Goal: Find specific page/section: Find specific page/section

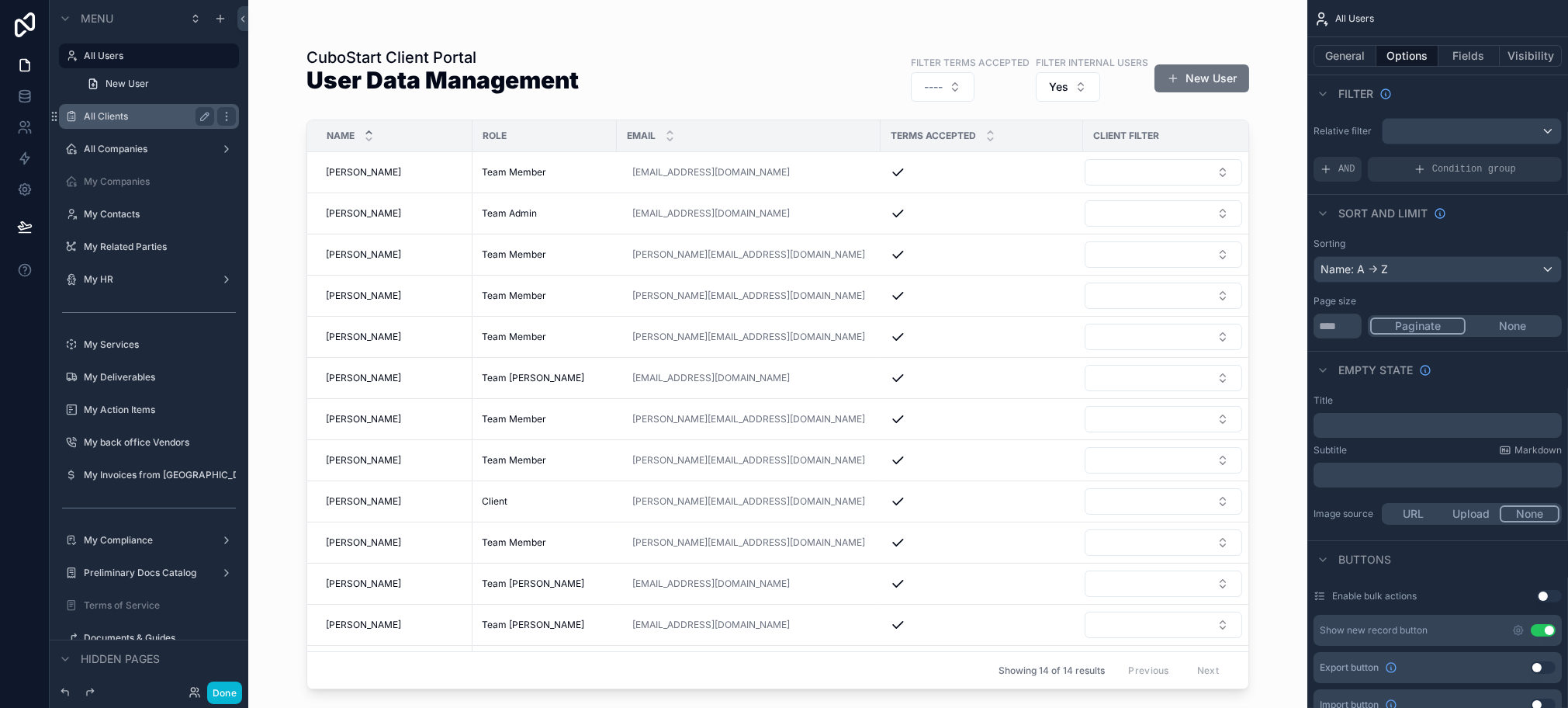
click at [104, 110] on label "All Clients" at bounding box center [146, 116] width 124 height 13
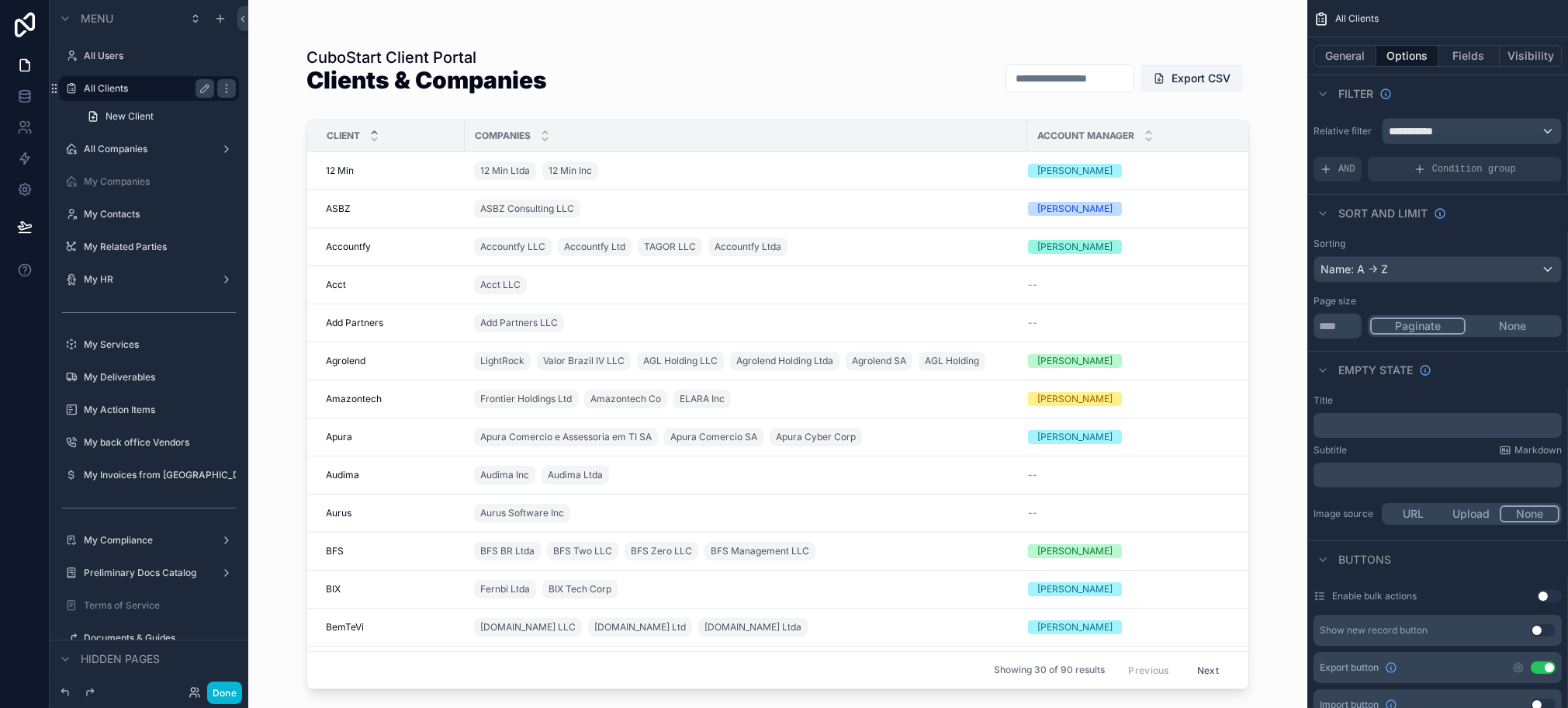
drag, startPoint x: 1239, startPoint y: 244, endPoint x: 1237, endPoint y: 289, distance: 45.0
click at [1237, 289] on div "scrollable content" at bounding box center [778, 345] width 992 height 689
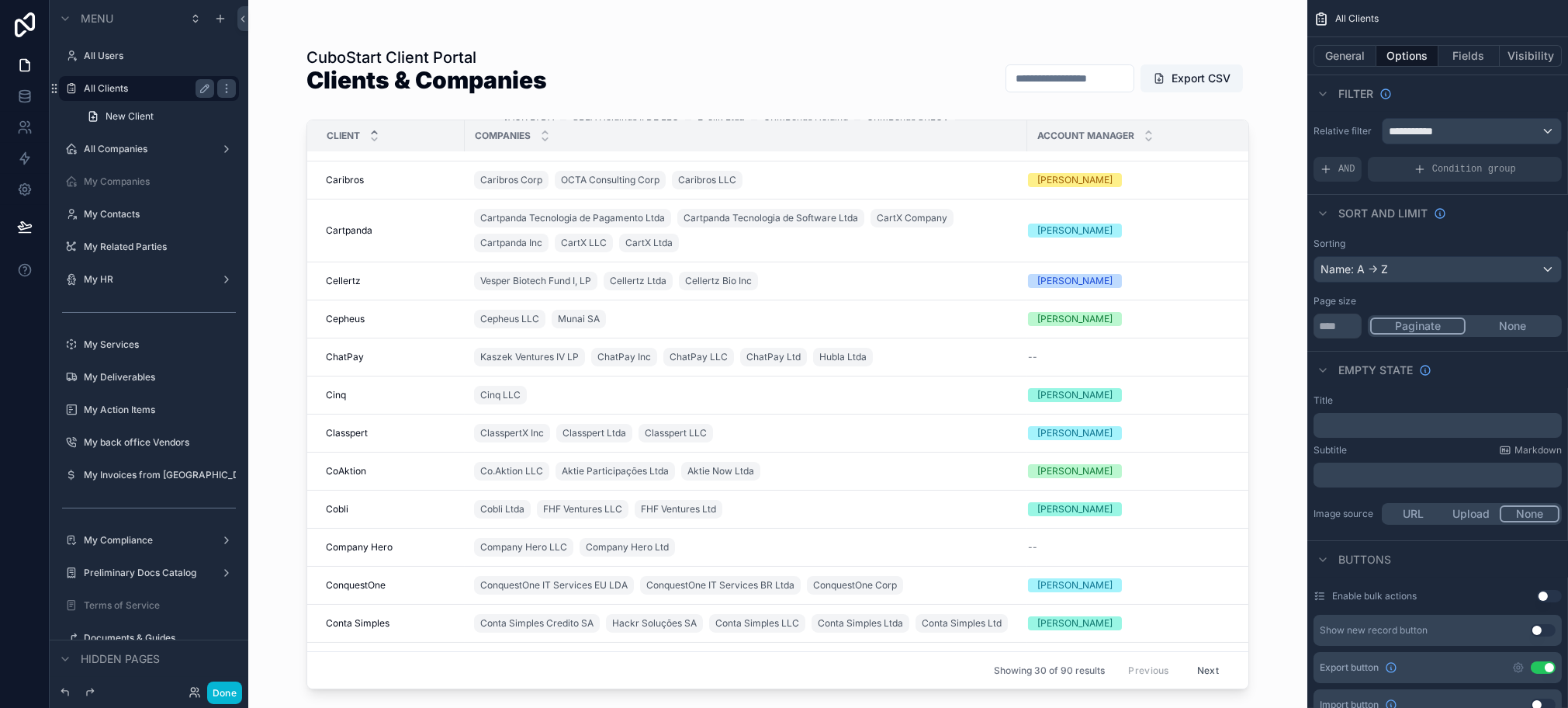
scroll to position [728, 0]
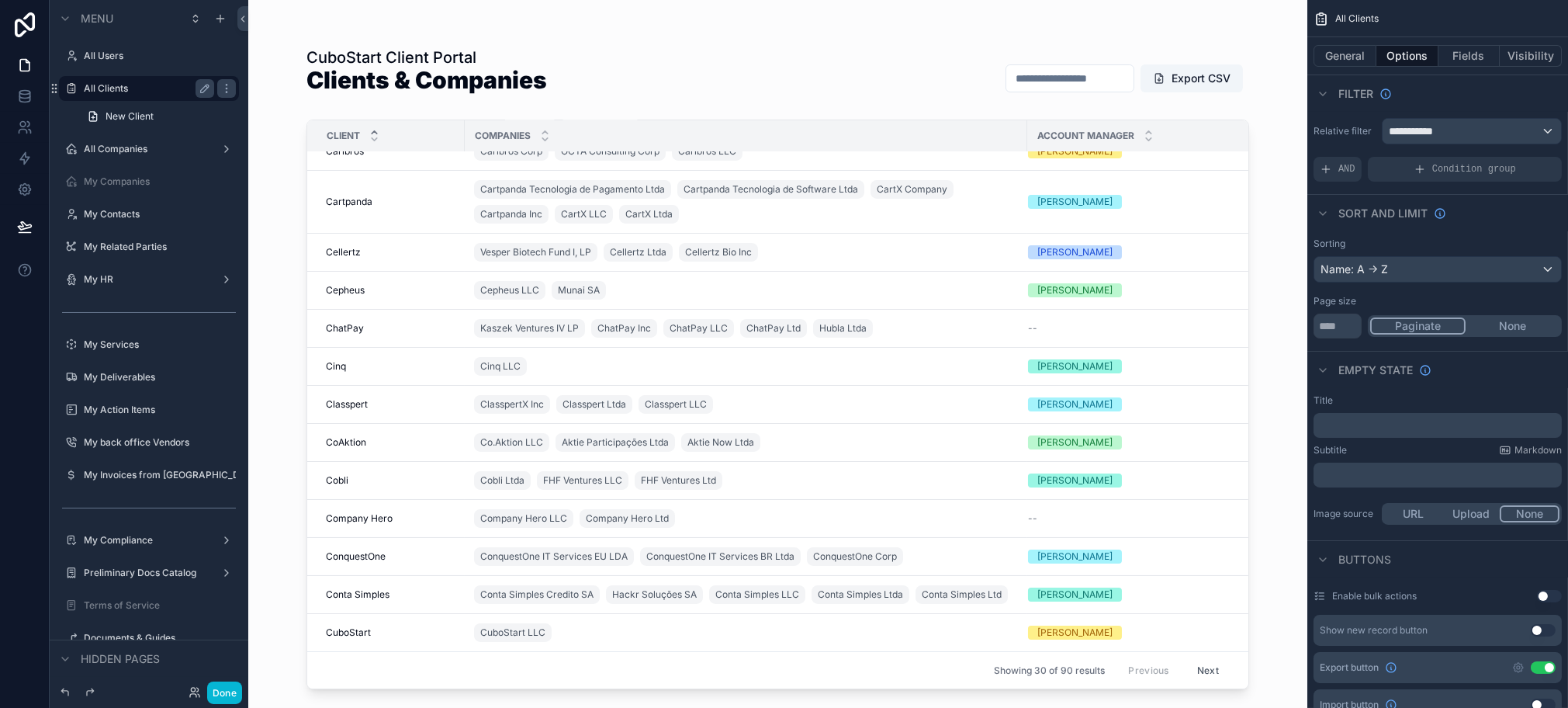
click at [1073, 74] on input "scrollable content" at bounding box center [1069, 78] width 127 height 21
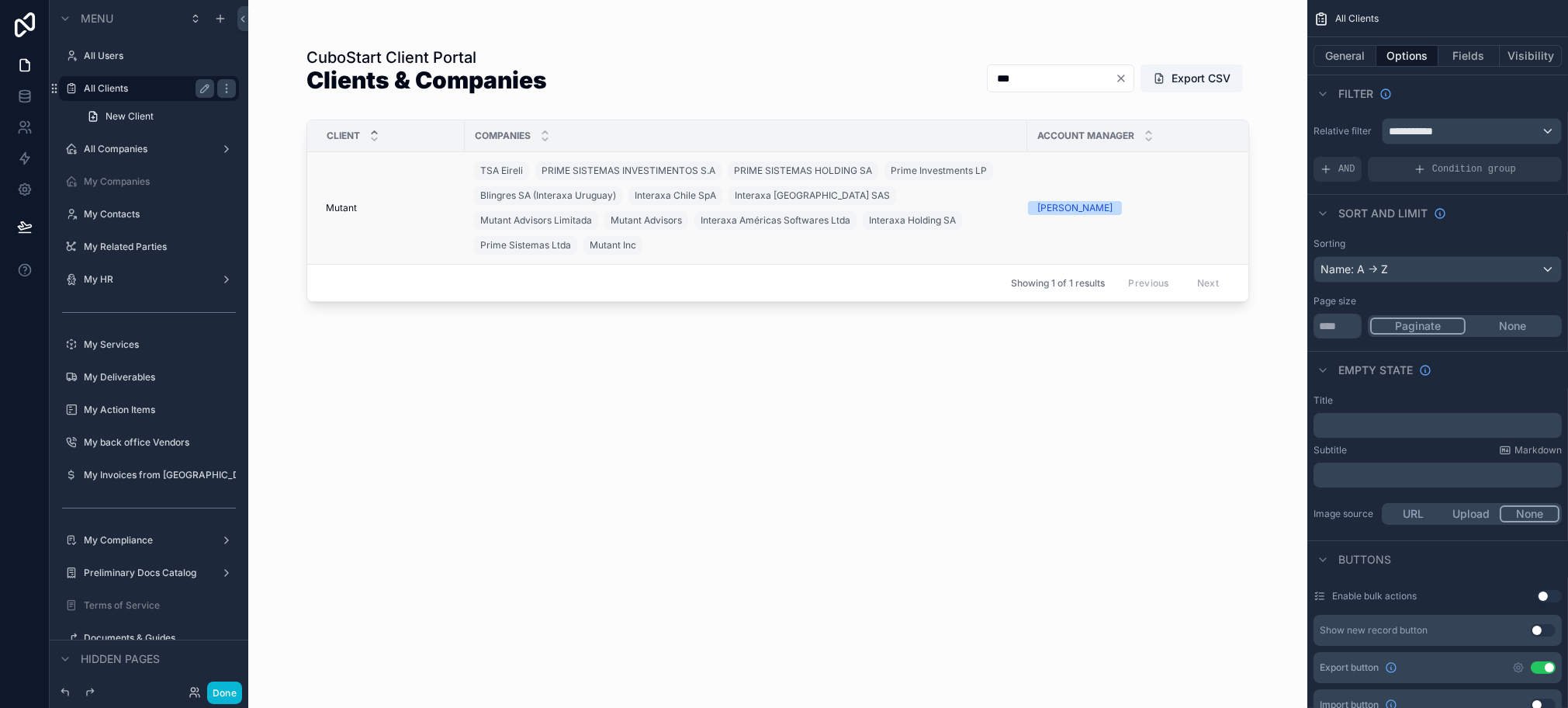
type input "***"
click at [331, 202] on span "Mutant" at bounding box center [341, 208] width 31 height 13
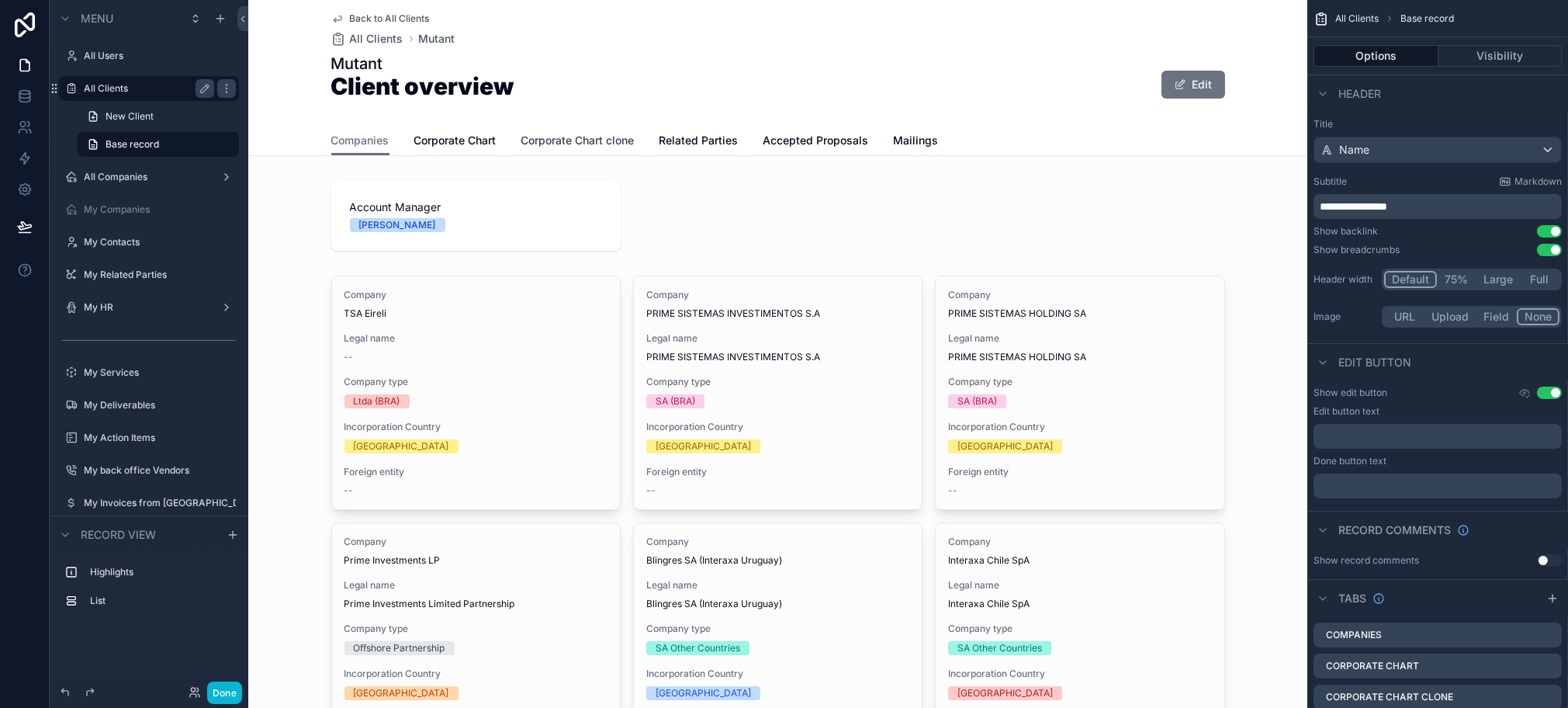
click at [582, 140] on span "Corporate Chart clone" at bounding box center [578, 141] width 113 height 15
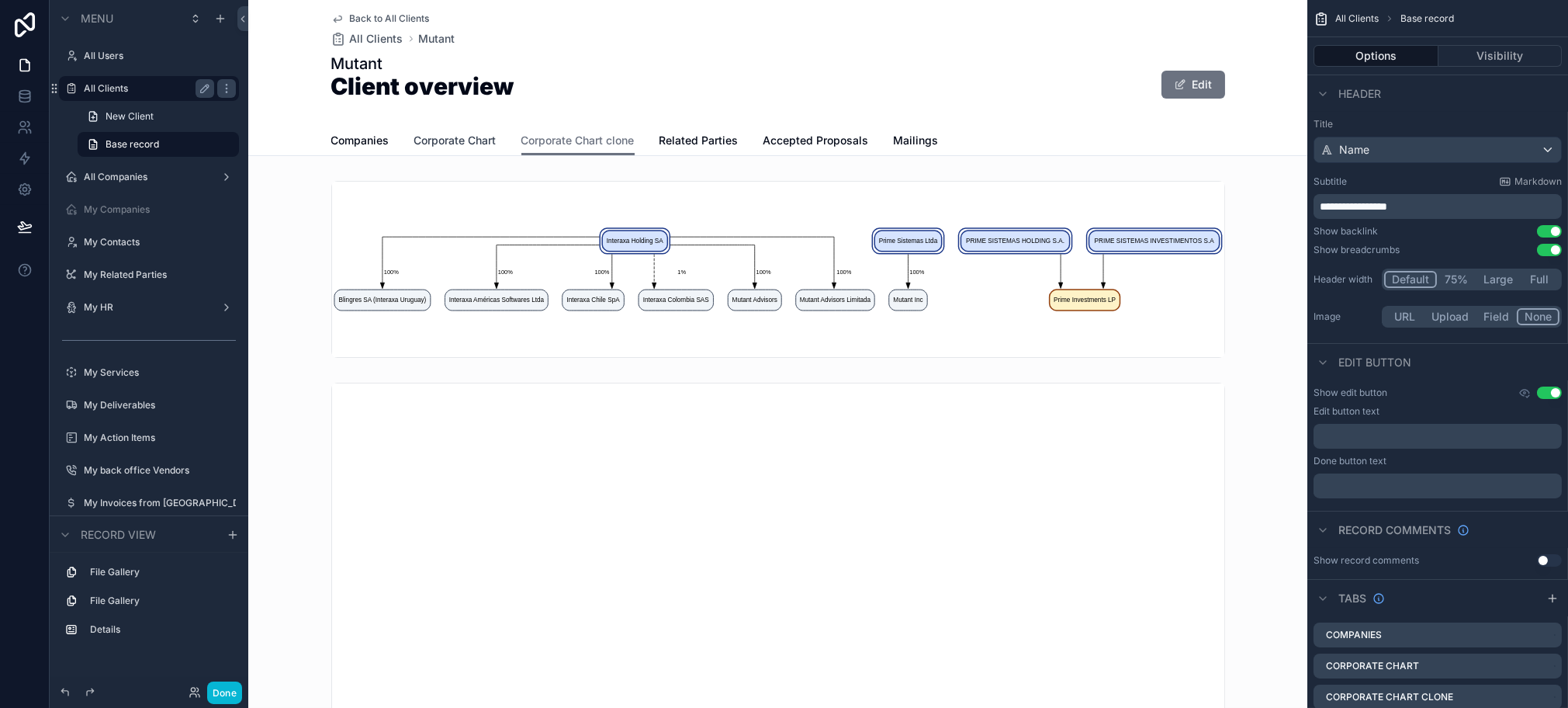
click at [448, 142] on span "Corporate Chart" at bounding box center [455, 141] width 82 height 15
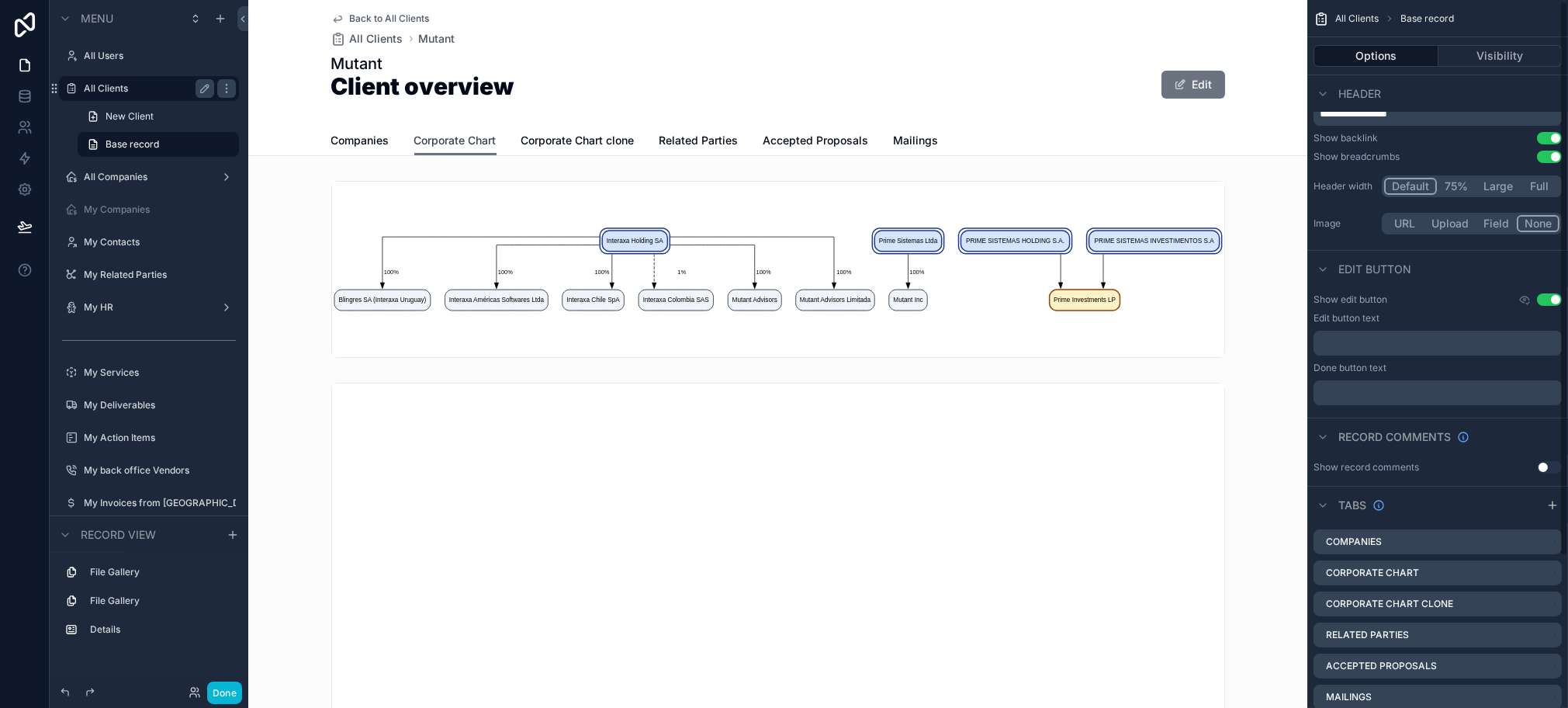
scroll to position [193, 0]
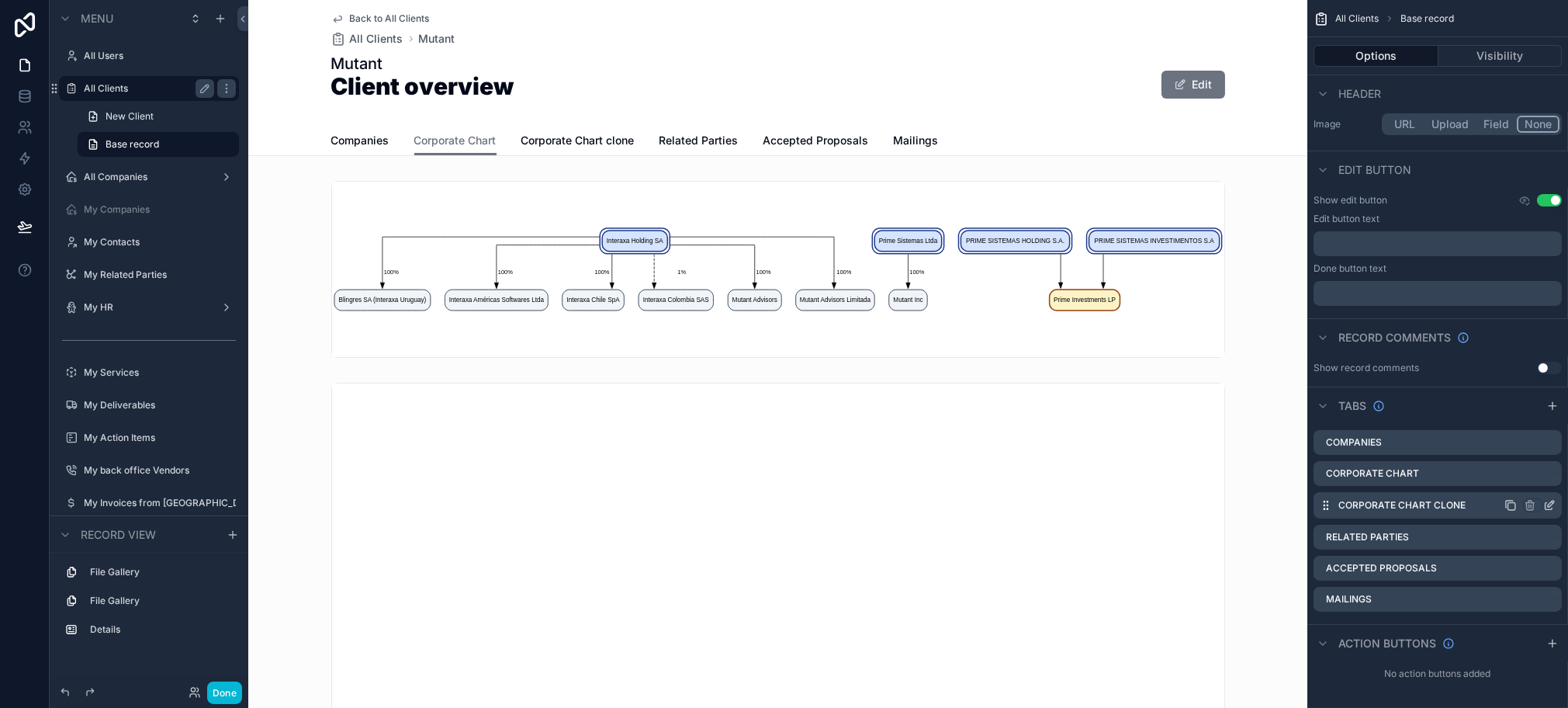
click at [1555, 502] on icon "scrollable content" at bounding box center [1549, 505] width 13 height 13
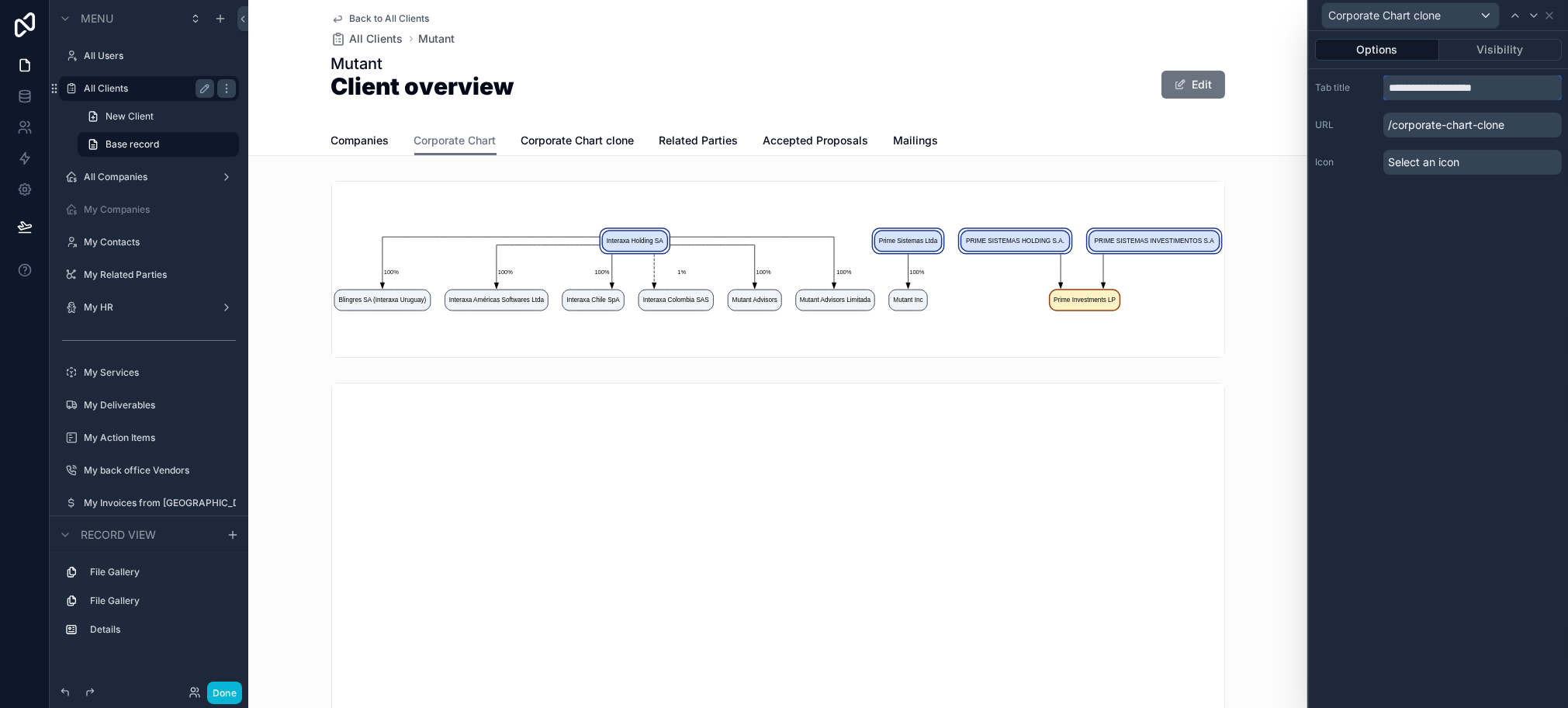
click at [1472, 87] on input "**********" at bounding box center [1473, 87] width 178 height 25
click at [477, 142] on span "Corporate Chart" at bounding box center [455, 141] width 82 height 15
click at [639, 145] on span "Related Parties" at bounding box center [671, 141] width 79 height 15
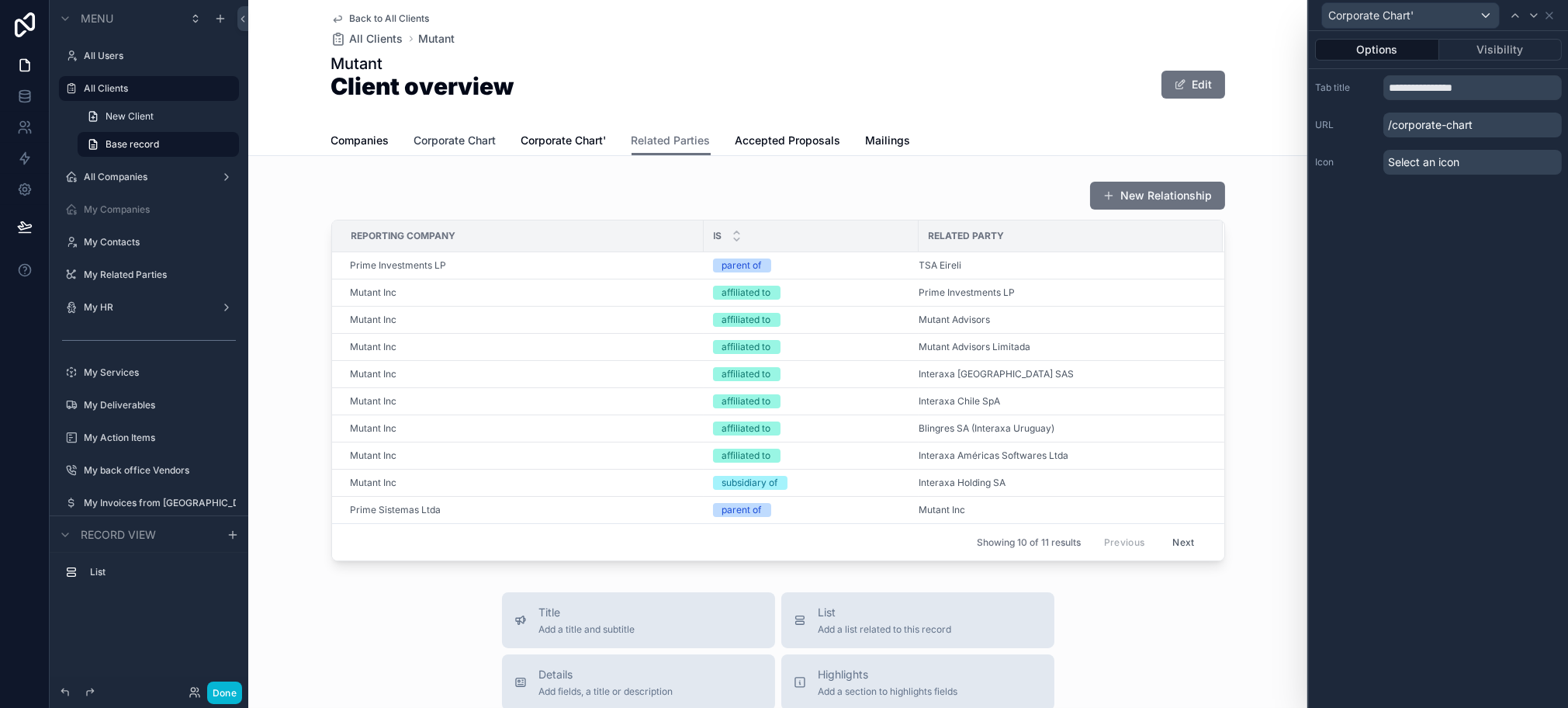
click at [448, 140] on span "Corporate Chart" at bounding box center [455, 141] width 82 height 15
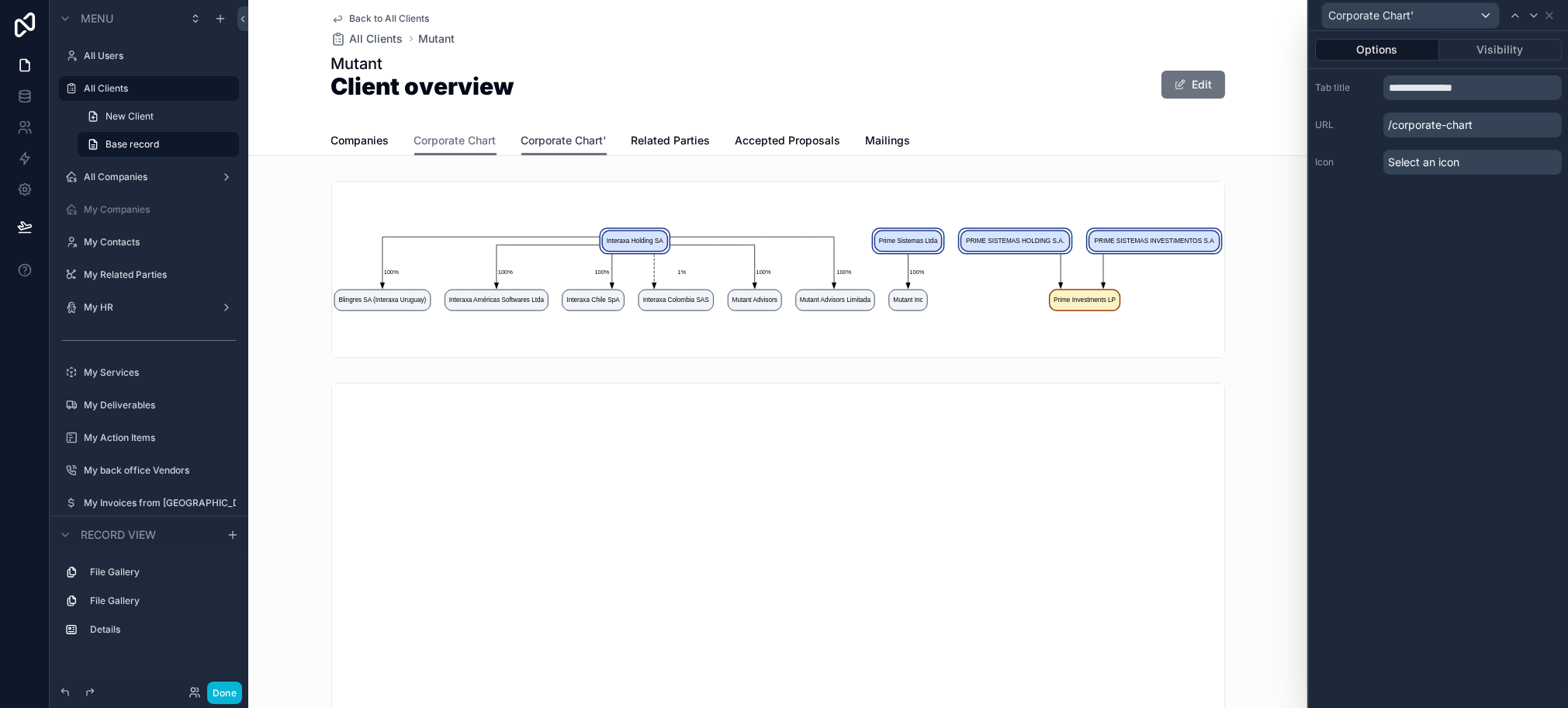
drag, startPoint x: 557, startPoint y: 142, endPoint x: 636, endPoint y: 118, distance: 82.6
click at [557, 143] on span "Corporate Chart'" at bounding box center [564, 141] width 85 height 15
click at [1015, 81] on div "Mutant Client overview Edit" at bounding box center [778, 84] width 894 height 64
click at [366, 140] on span "Companies" at bounding box center [361, 141] width 58 height 15
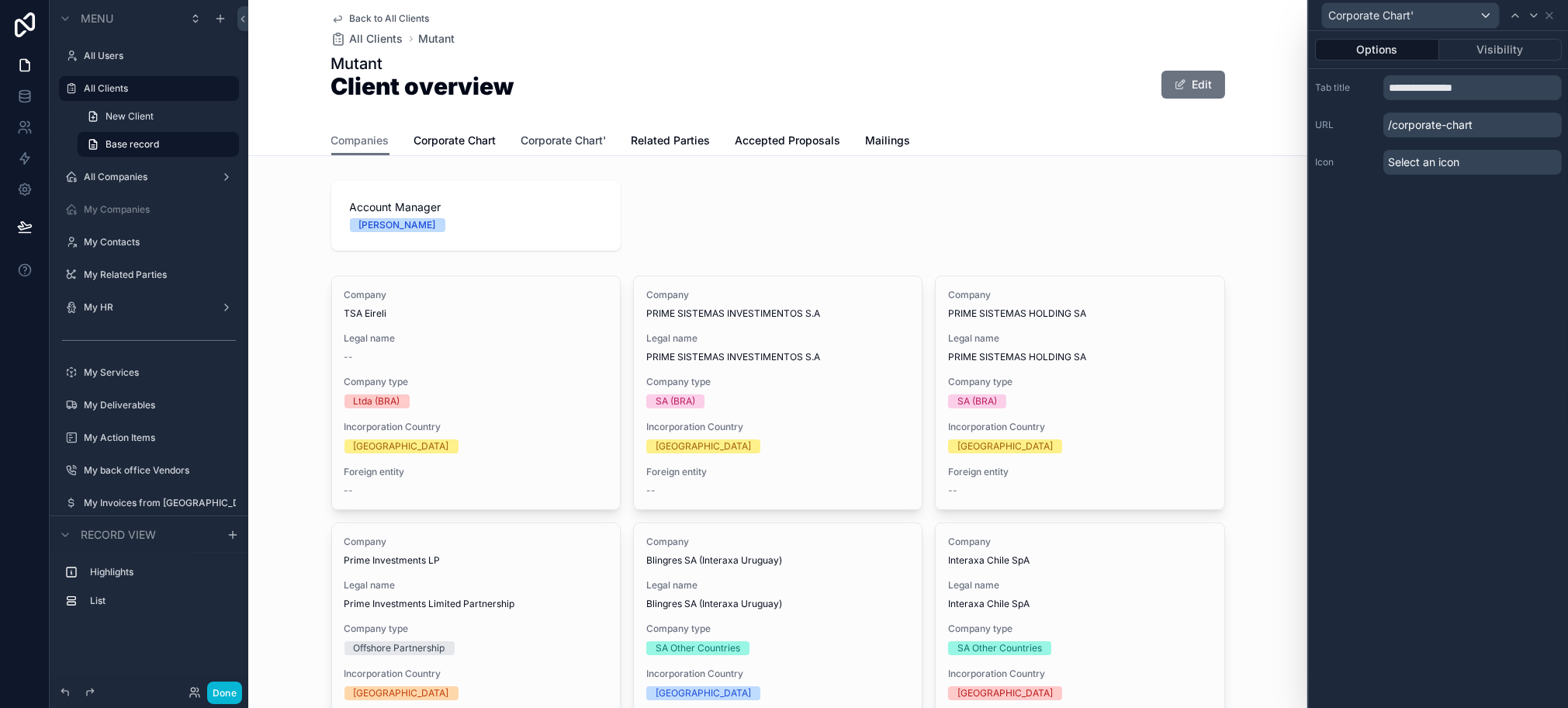
click at [565, 142] on span "Corporate Chart'" at bounding box center [564, 141] width 85 height 15
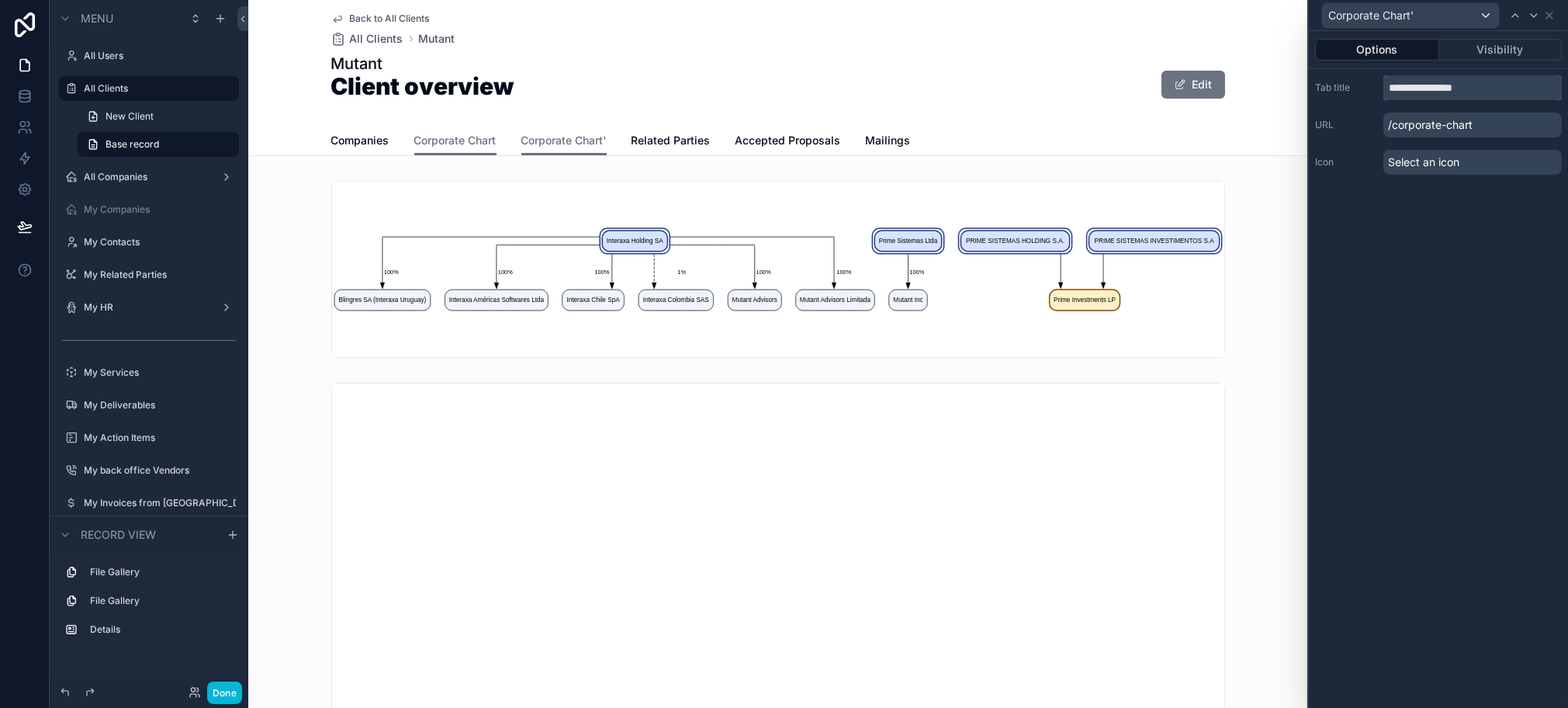
click at [1488, 86] on input "**********" at bounding box center [1473, 87] width 178 height 25
click at [445, 141] on span "Corporate Chart" at bounding box center [455, 141] width 82 height 15
click at [666, 142] on span "Related Parties" at bounding box center [671, 141] width 79 height 15
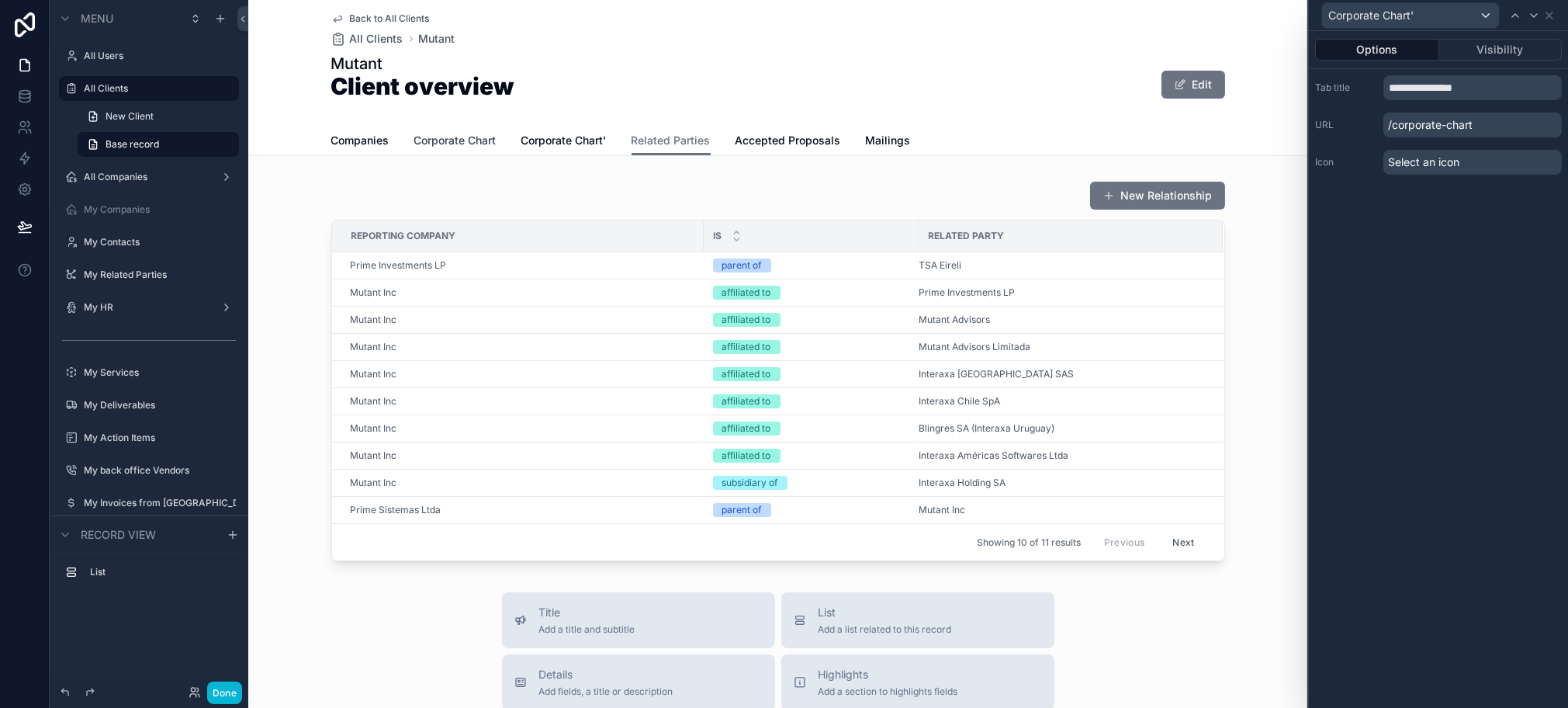
click at [462, 142] on span "Corporate Chart" at bounding box center [455, 141] width 82 height 15
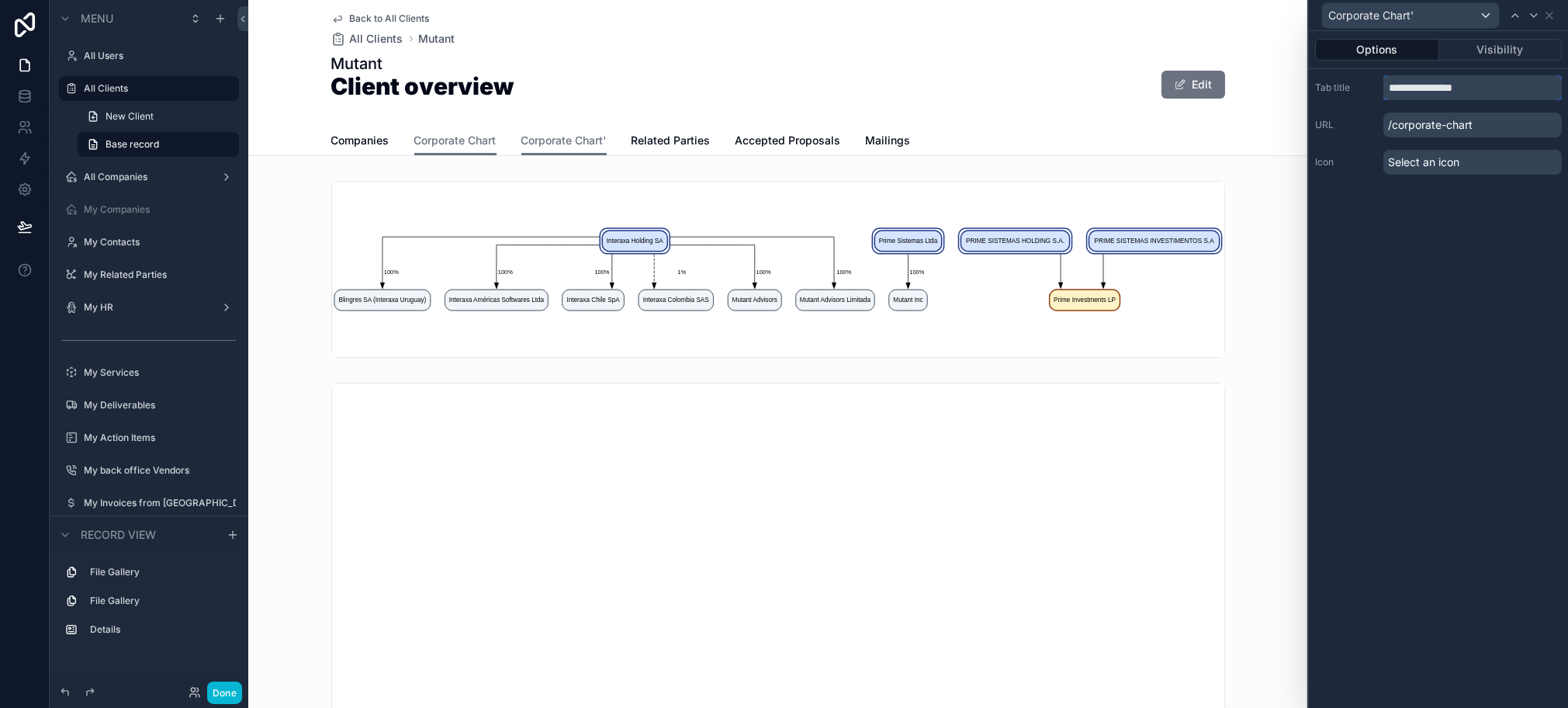
click at [1525, 90] on input "**********" at bounding box center [1473, 87] width 178 height 25
type input "**********"
click at [563, 143] on span "Corporate Chart_B" at bounding box center [569, 141] width 94 height 15
click at [435, 142] on span "Corporate Chart" at bounding box center [455, 141] width 82 height 15
click at [553, 142] on span "Corporate Chart_B" at bounding box center [569, 141] width 94 height 15
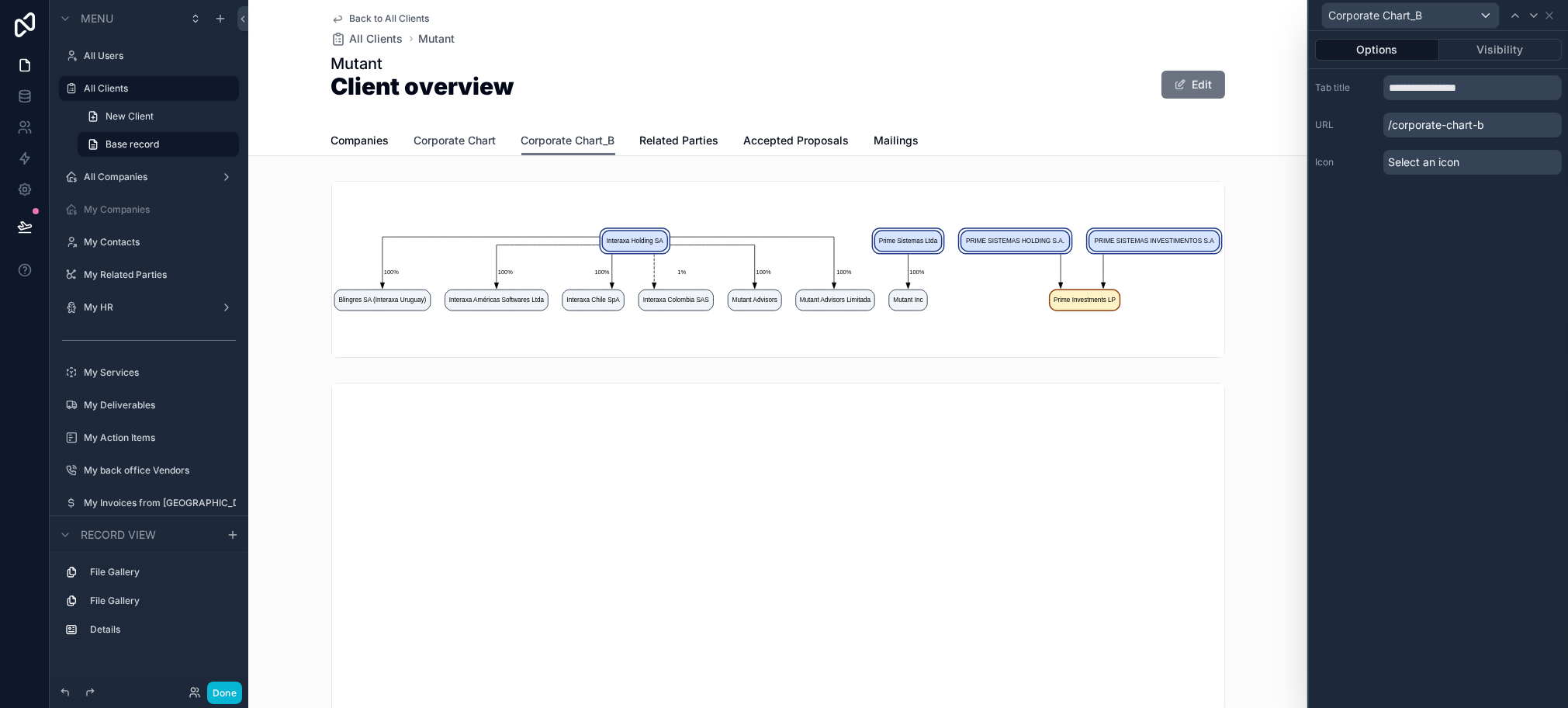
drag, startPoint x: 453, startPoint y: 142, endPoint x: 552, endPoint y: 142, distance: 99.0
click at [453, 142] on span "Corporate Chart" at bounding box center [455, 141] width 82 height 15
click at [558, 142] on span "Corporate Chart_B" at bounding box center [569, 141] width 94 height 15
click at [450, 142] on span "Corporate Chart" at bounding box center [455, 141] width 82 height 15
click at [546, 140] on span "Corporate Chart_B" at bounding box center [569, 141] width 94 height 15
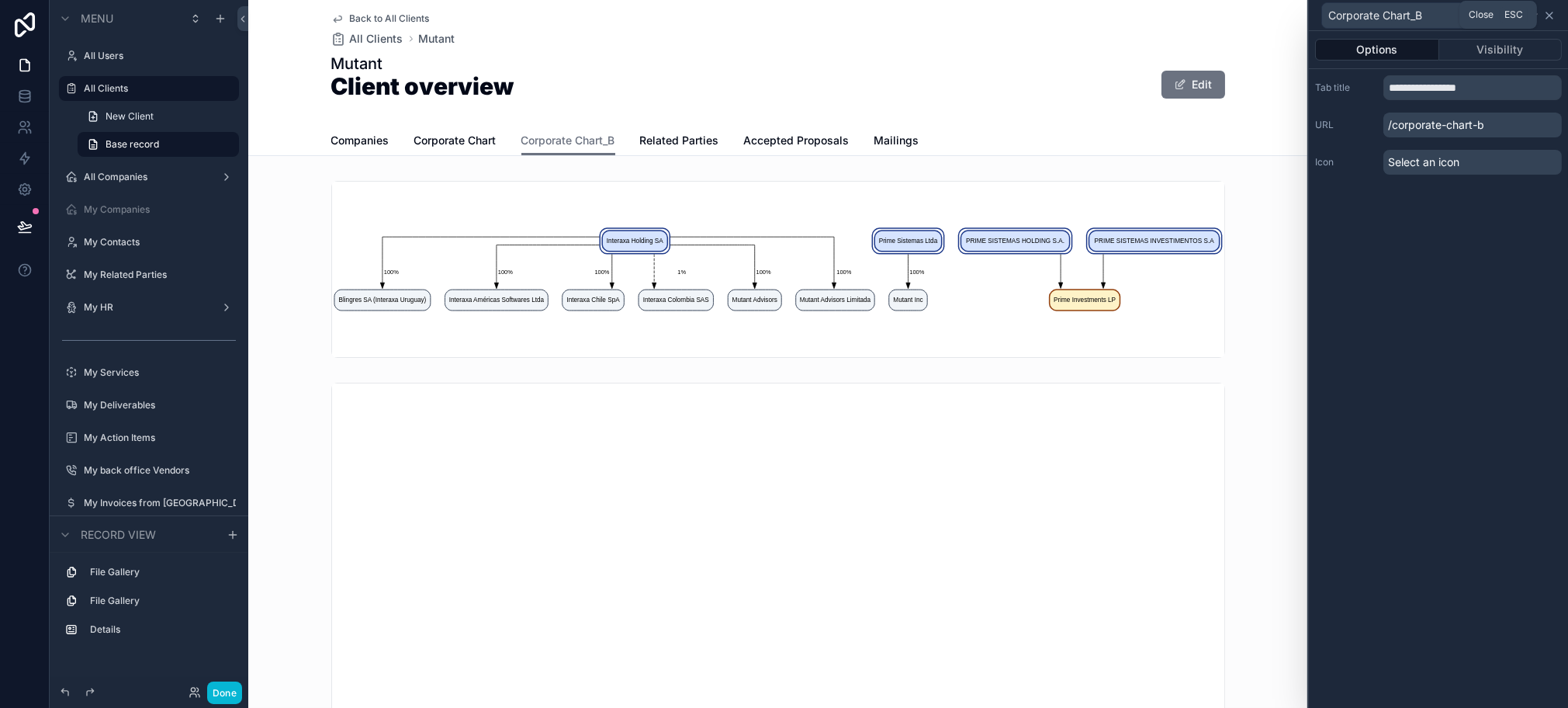
click at [1550, 13] on icon at bounding box center [1549, 15] width 13 height 13
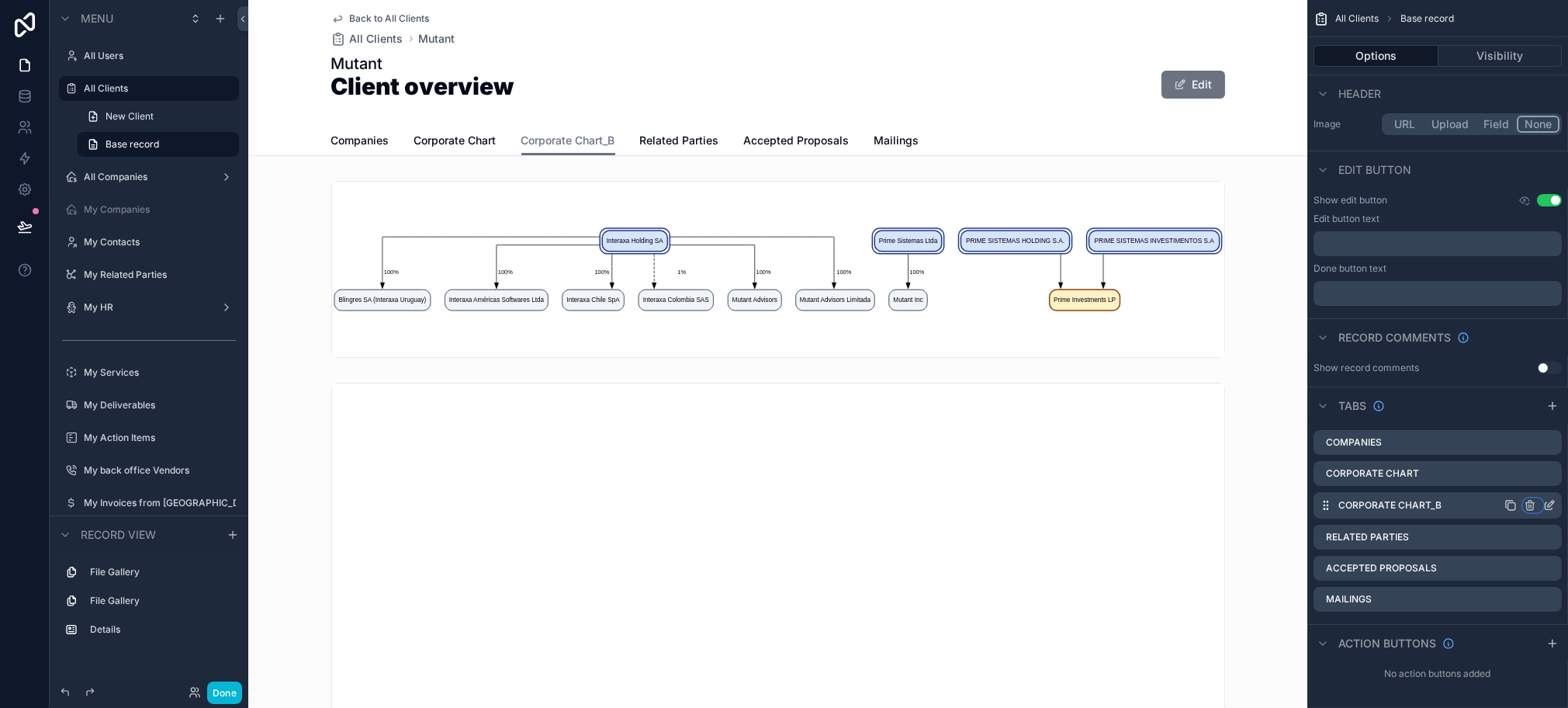
click at [1530, 503] on icon "scrollable content" at bounding box center [1530, 505] width 13 height 13
click at [1445, 564] on span "Remove tab" at bounding box center [1430, 564] width 61 height 19
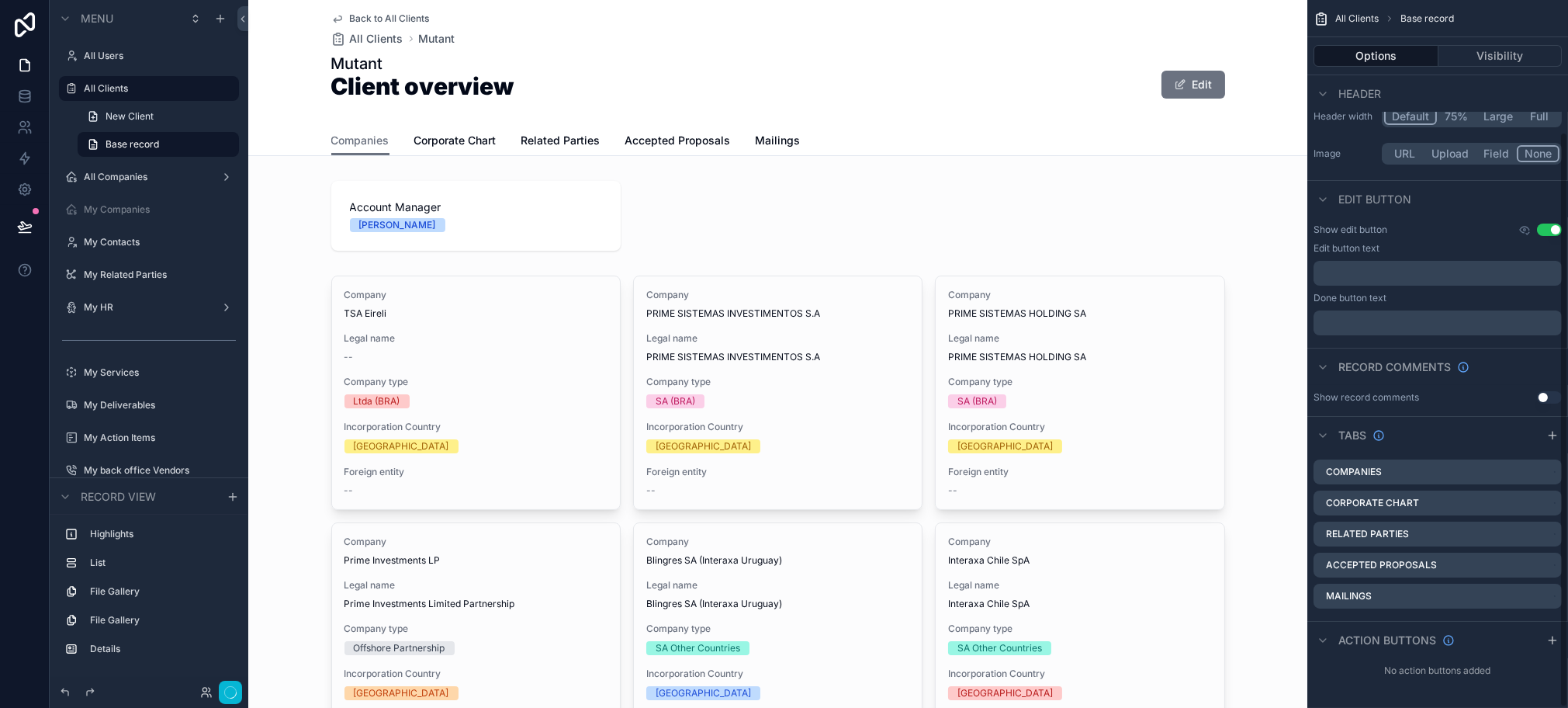
scroll to position [161, 0]
click at [436, 135] on span "Corporate Chart" at bounding box center [455, 141] width 82 height 15
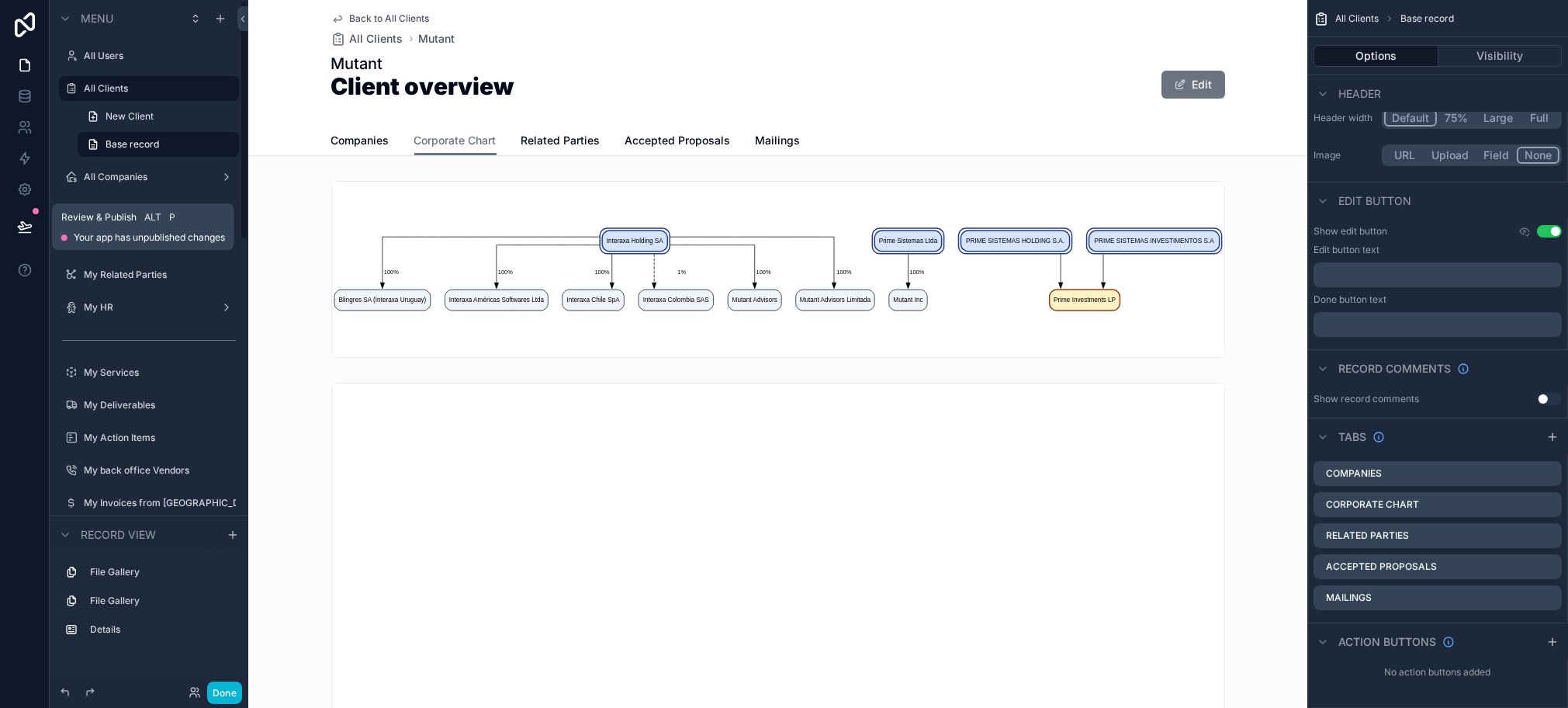
click at [13, 229] on button at bounding box center [25, 226] width 34 height 44
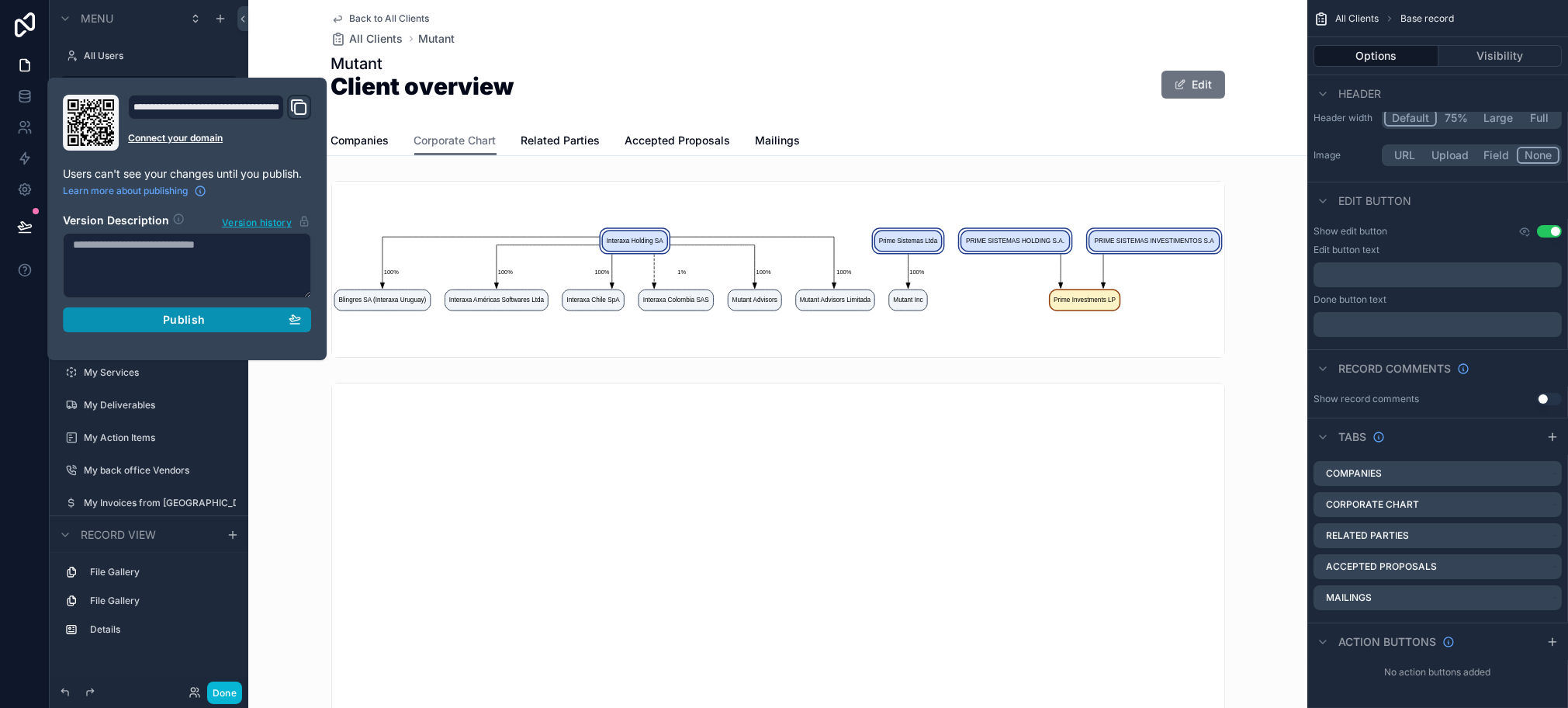
click at [197, 319] on span "Publish" at bounding box center [183, 320] width 42 height 14
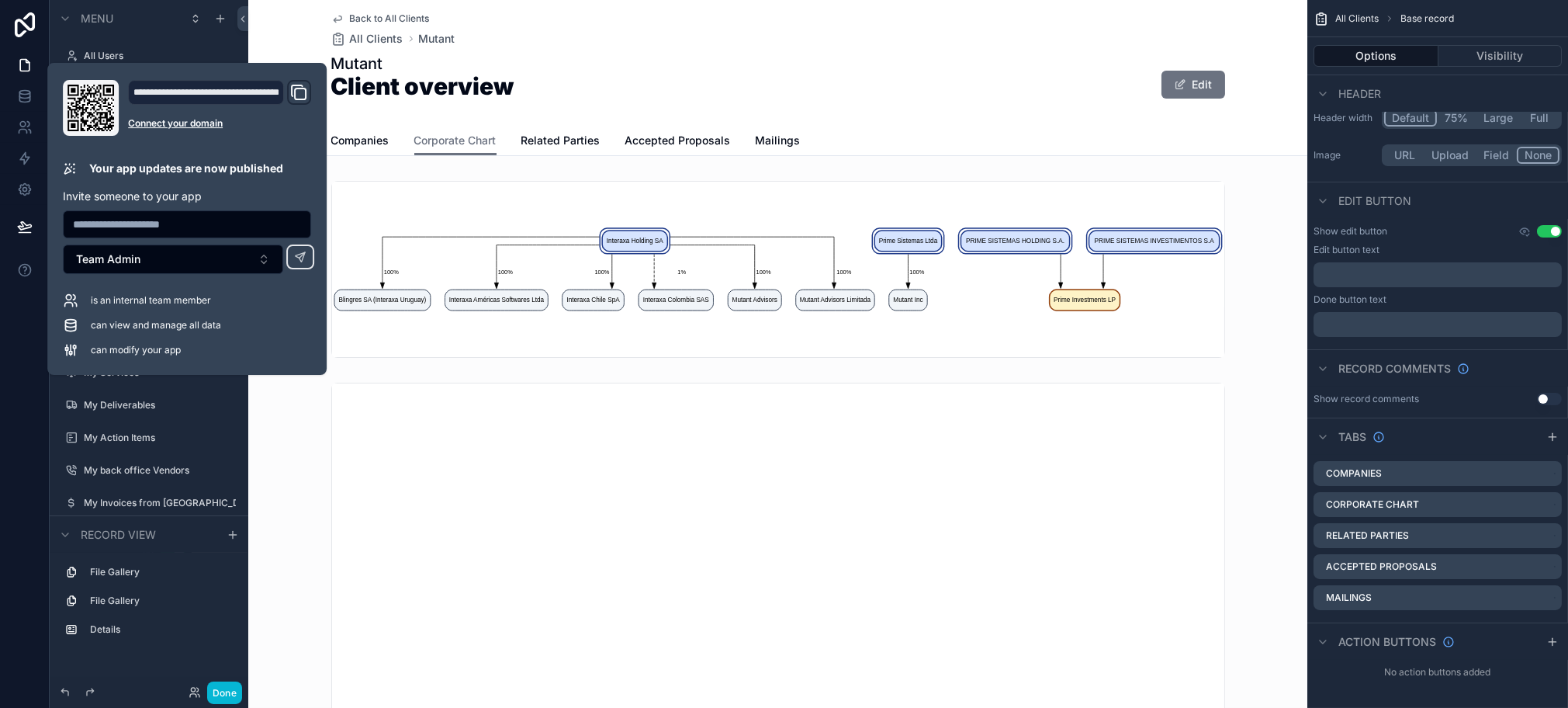
click at [869, 99] on div "Mutant Client overview Edit" at bounding box center [778, 84] width 894 height 64
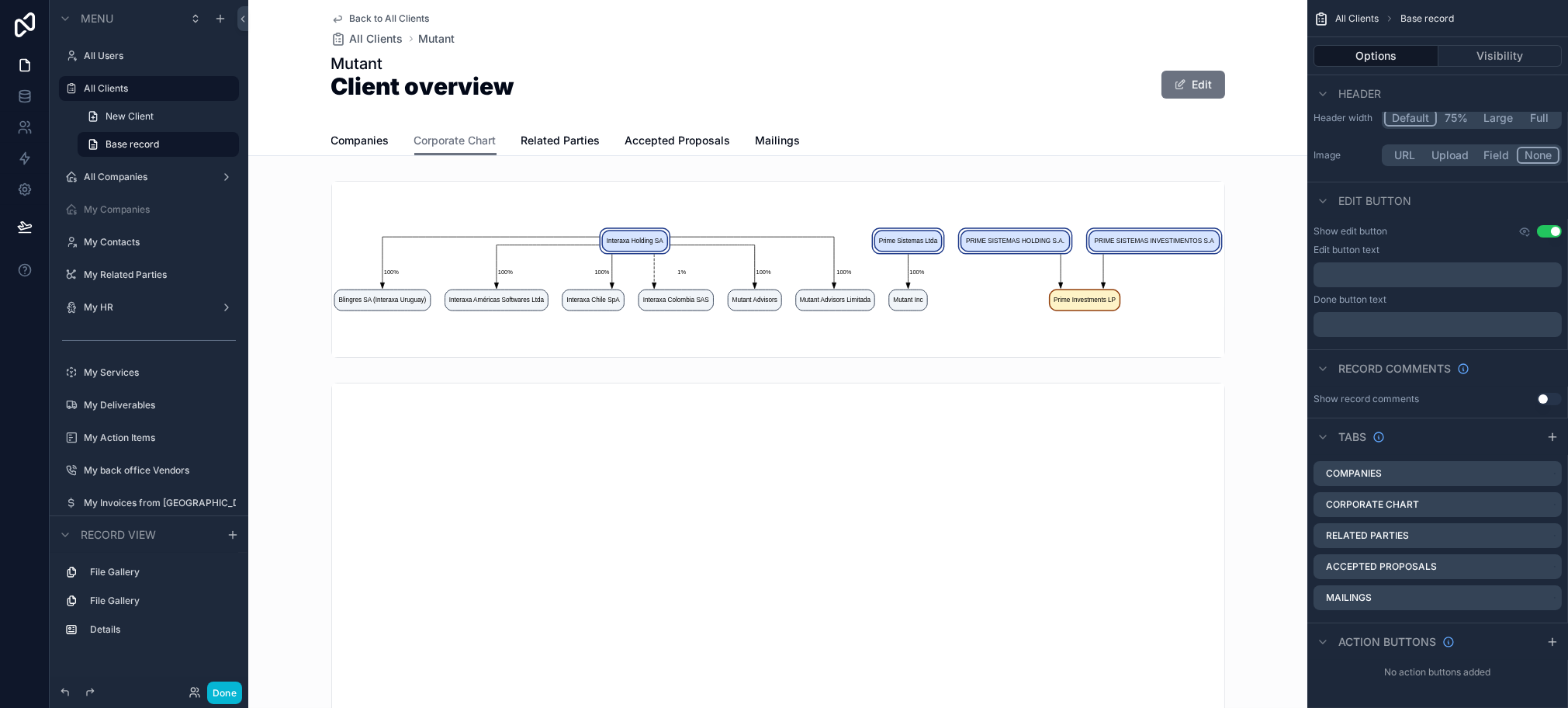
click at [1470, 219] on div "Show edit button Use setting Edit button text ﻿ Done button text ﻿" at bounding box center [1438, 281] width 261 height 125
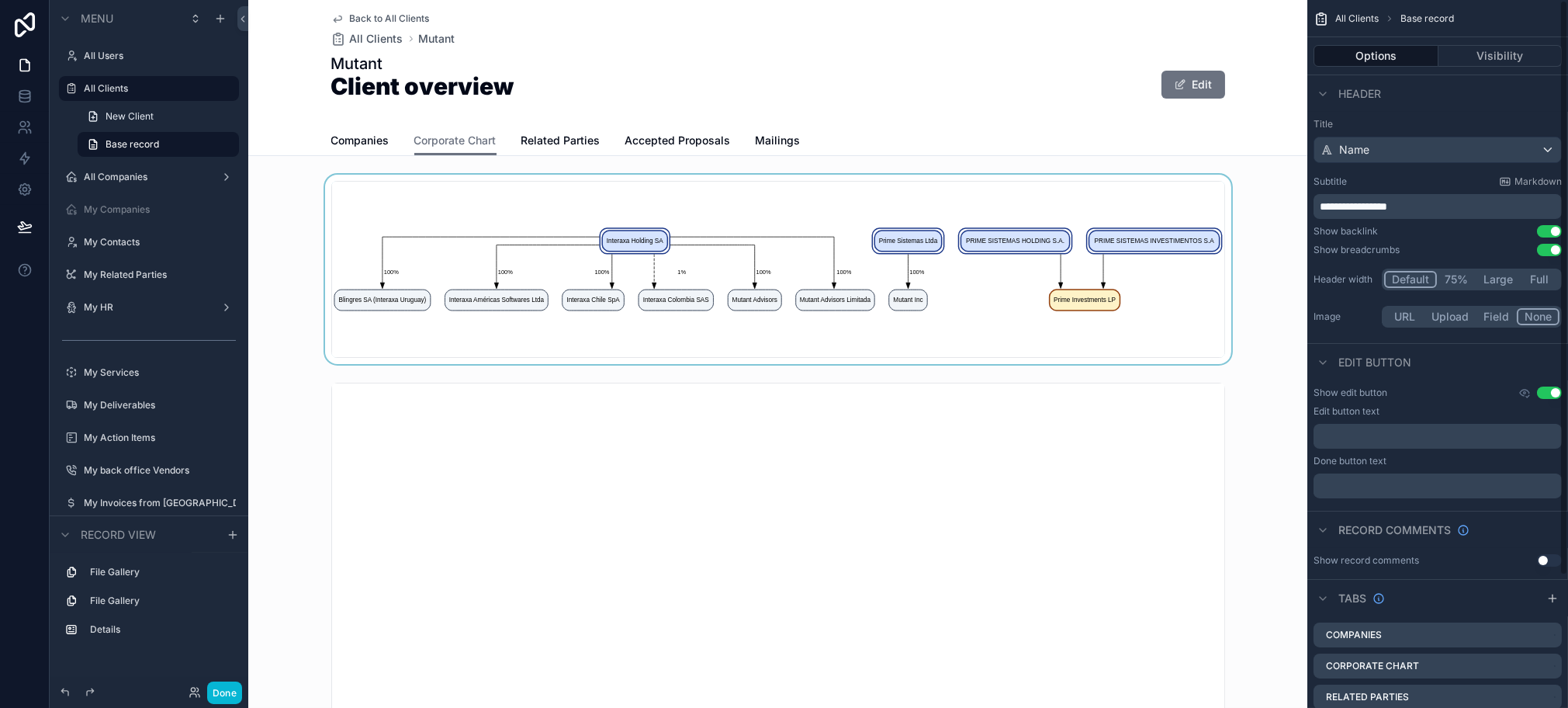
click at [1164, 197] on div "scrollable content" at bounding box center [778, 270] width 1059 height 189
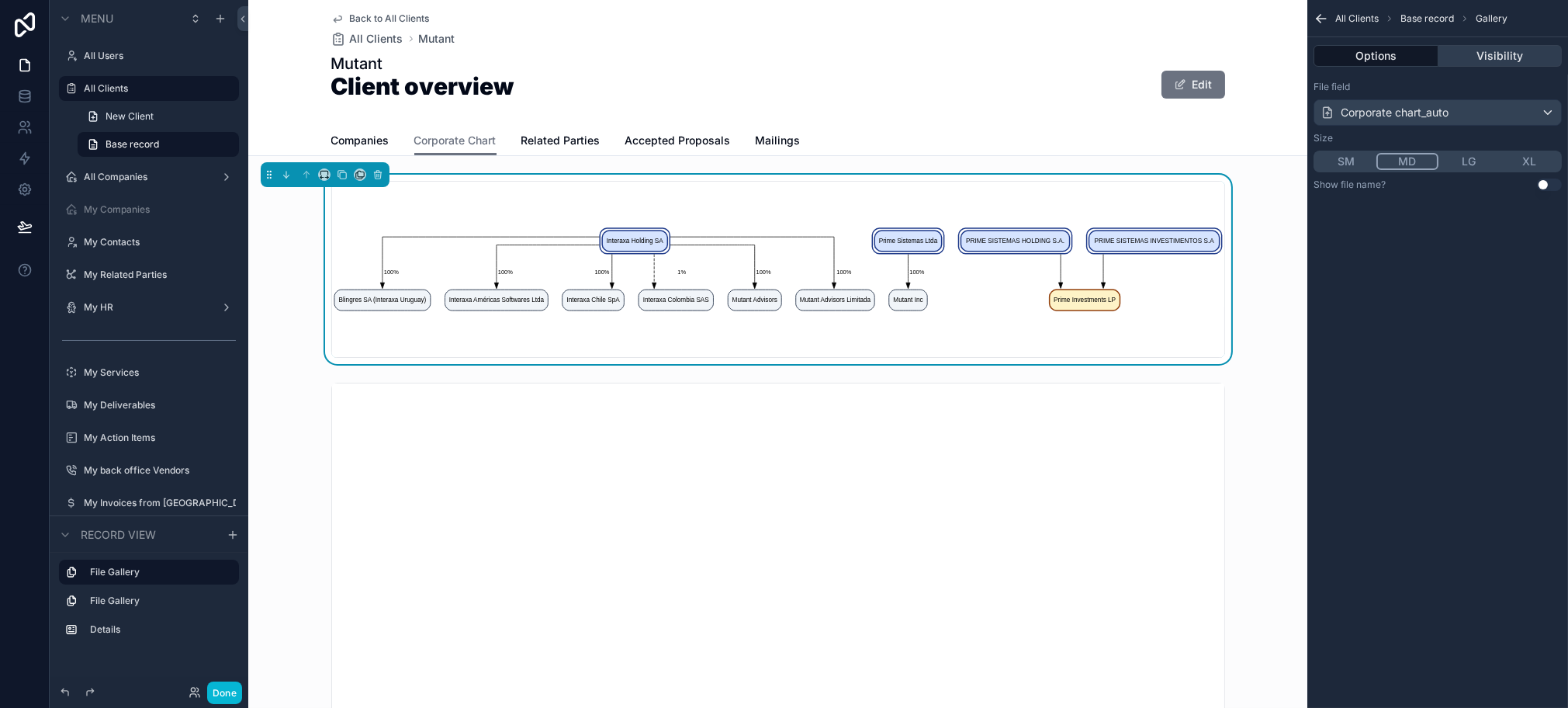
click at [1496, 56] on button "Visibility" at bounding box center [1501, 55] width 124 height 21
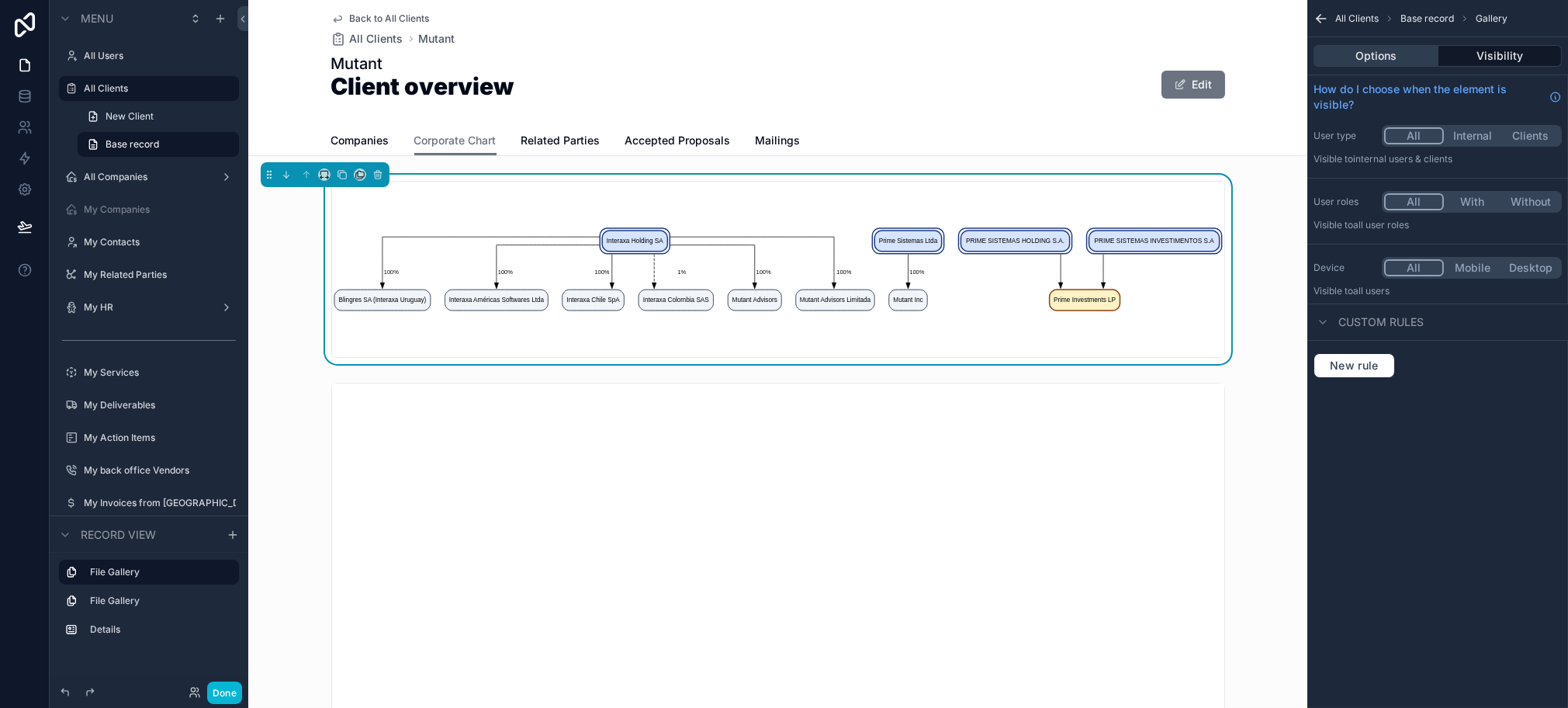
click at [1379, 53] on button "Options" at bounding box center [1376, 55] width 125 height 21
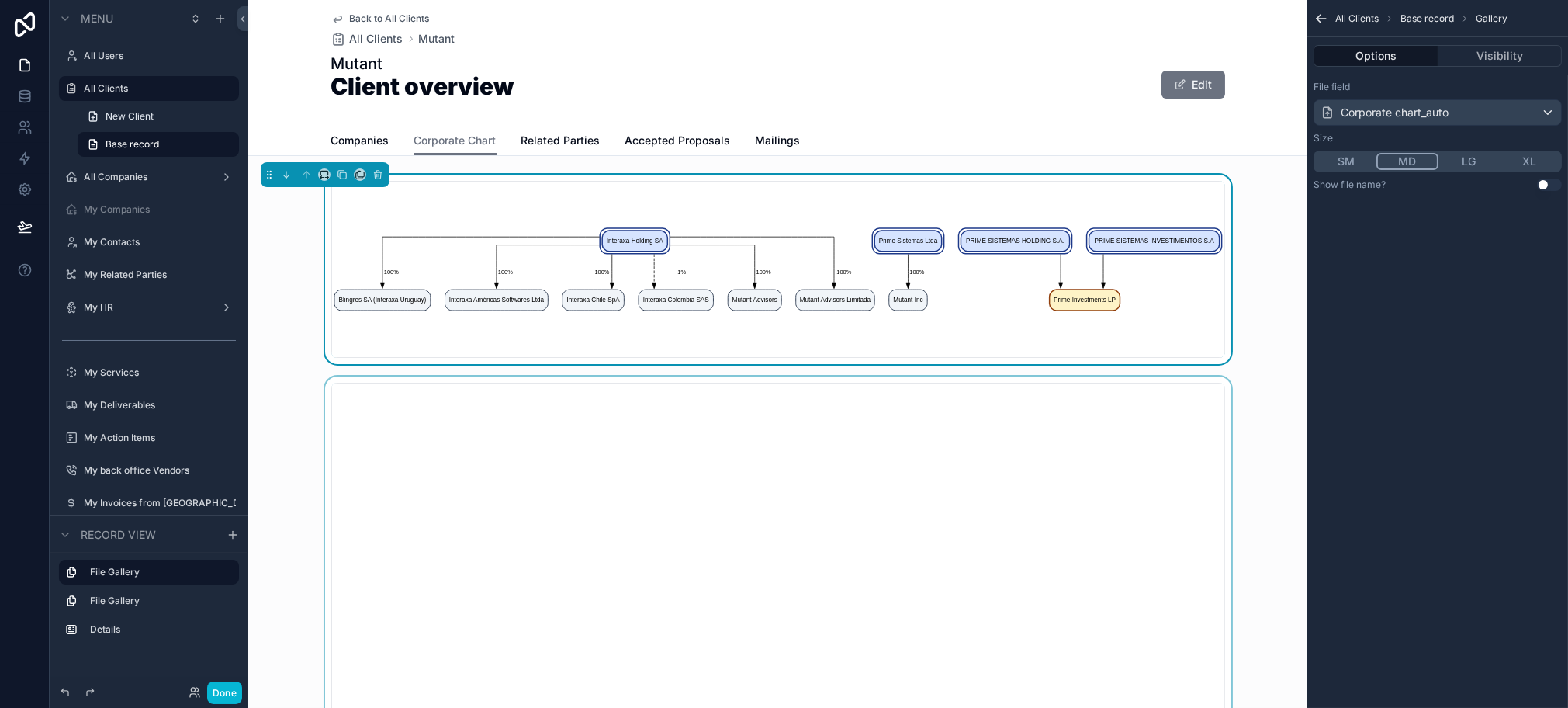
click at [1131, 479] on div "scrollable content" at bounding box center [778, 560] width 1059 height 367
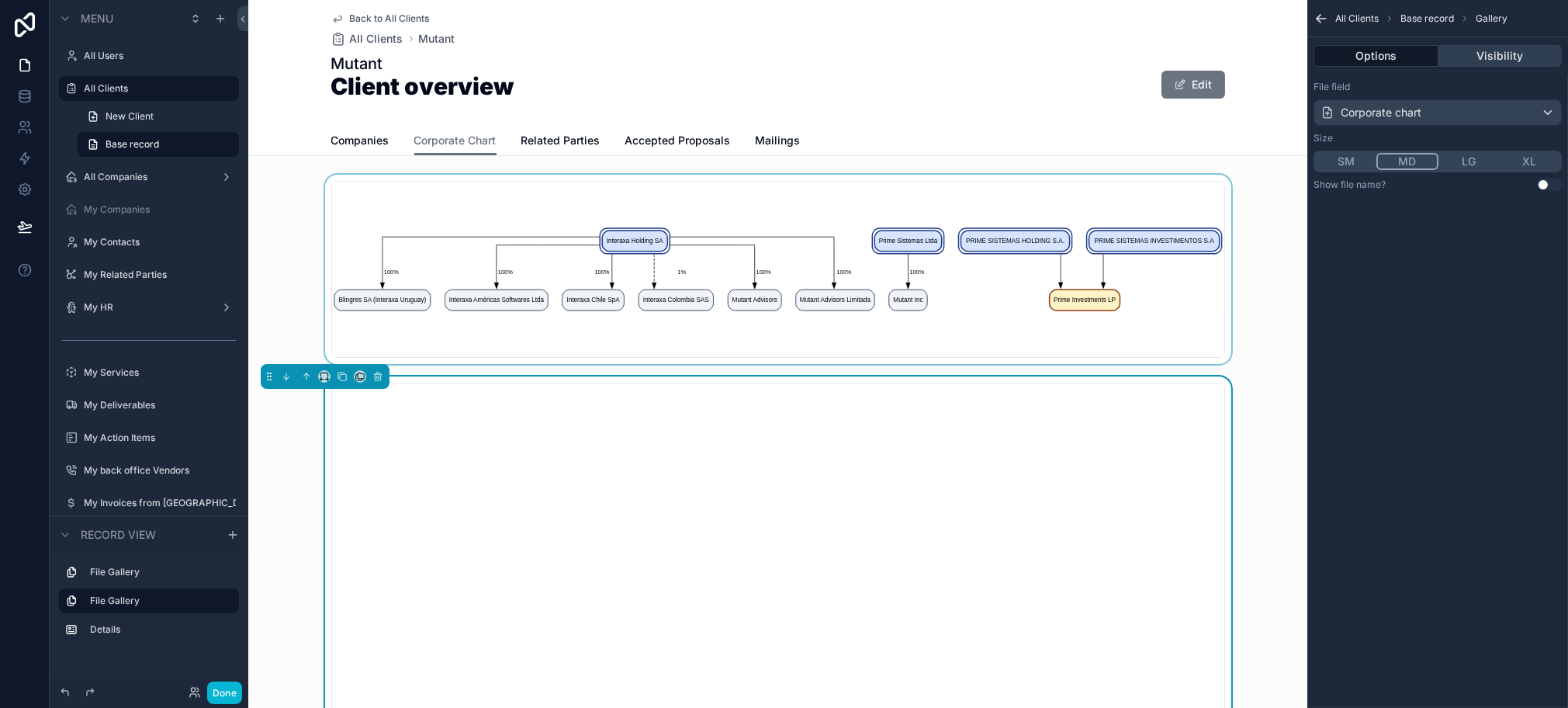
click at [1499, 62] on button "Visibility" at bounding box center [1501, 55] width 124 height 21
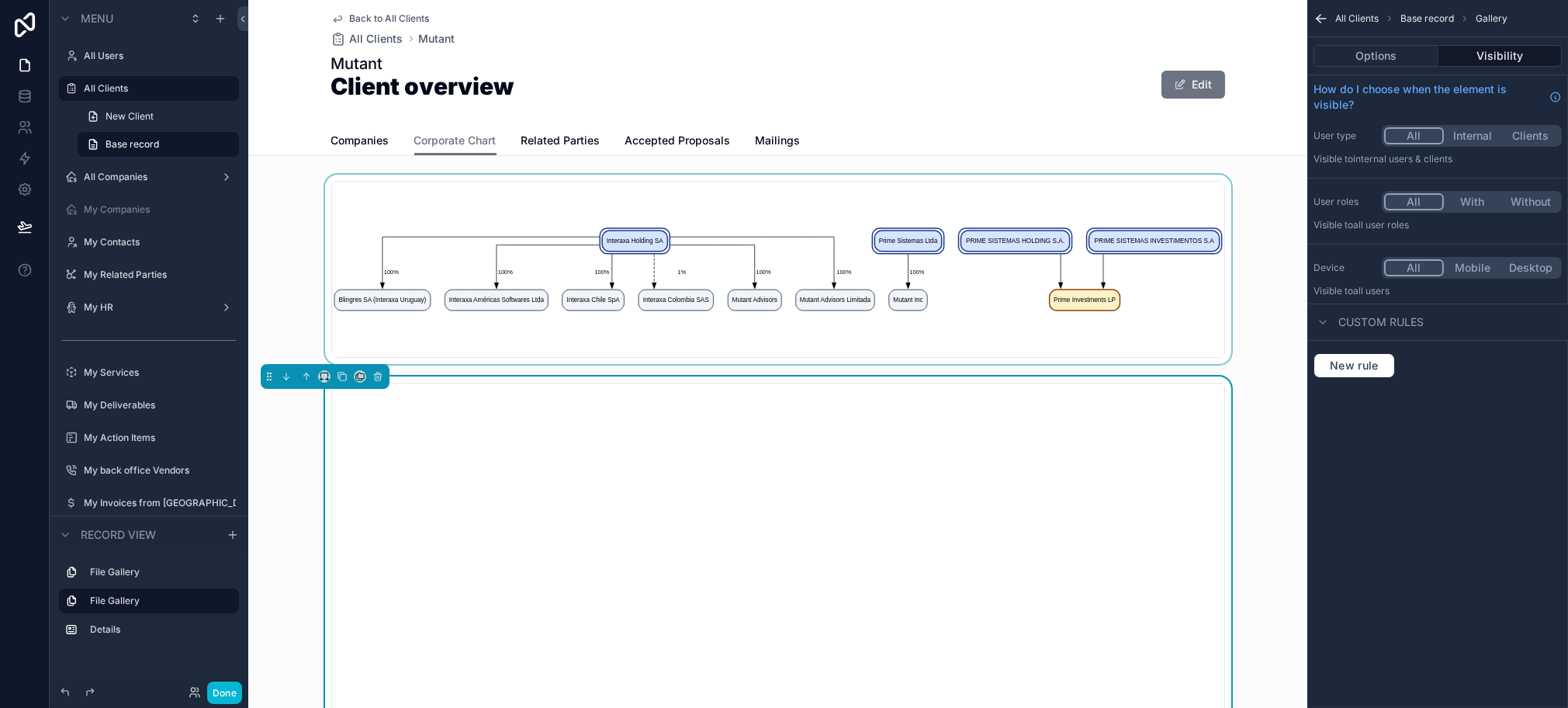
click at [1455, 488] on div "All Clients Base record Gallery Options Visibility How do I choose when the ele…" at bounding box center [1438, 354] width 261 height 708
click at [856, 50] on div "Back to All Clients All Clients Mutant Mutant Client overview Edit" at bounding box center [778, 62] width 894 height 125
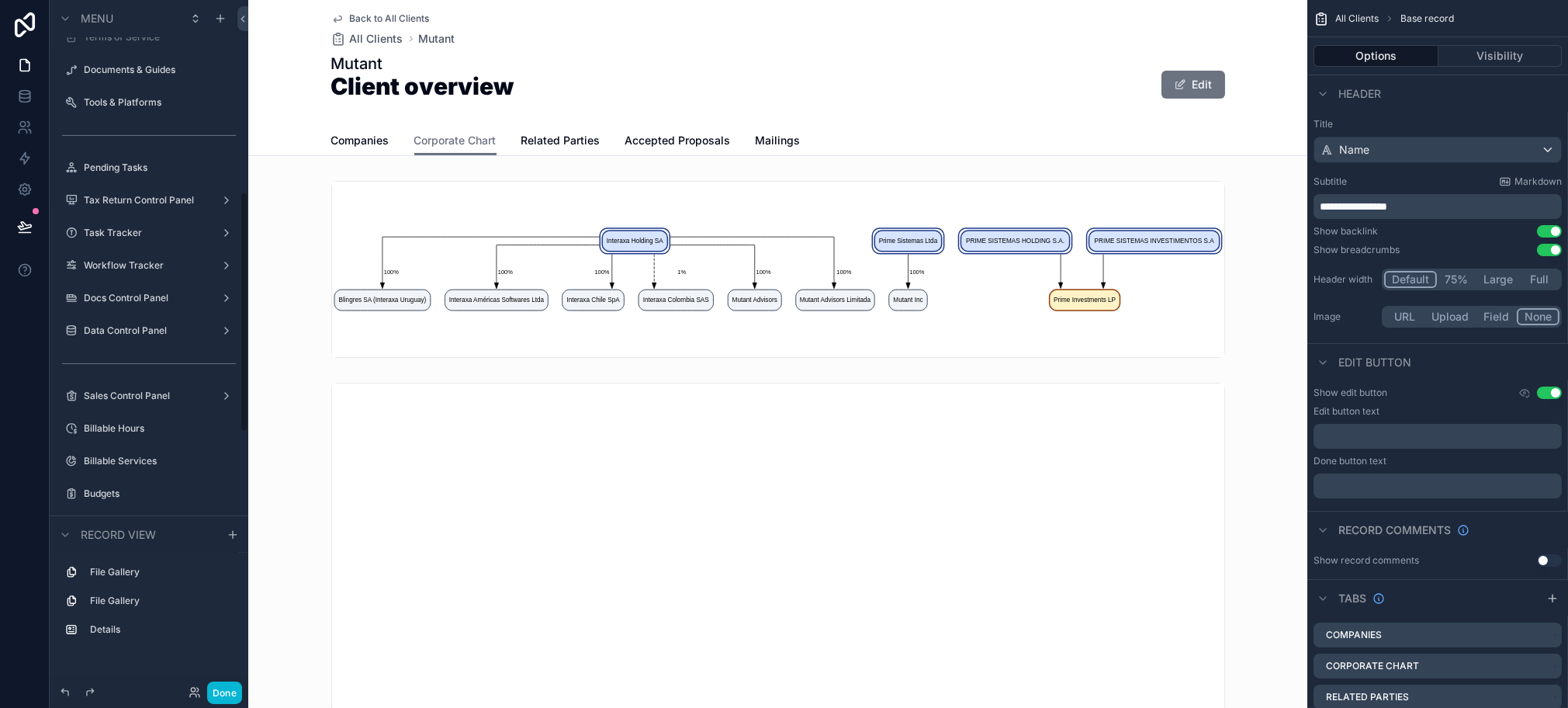
scroll to position [603, 0]
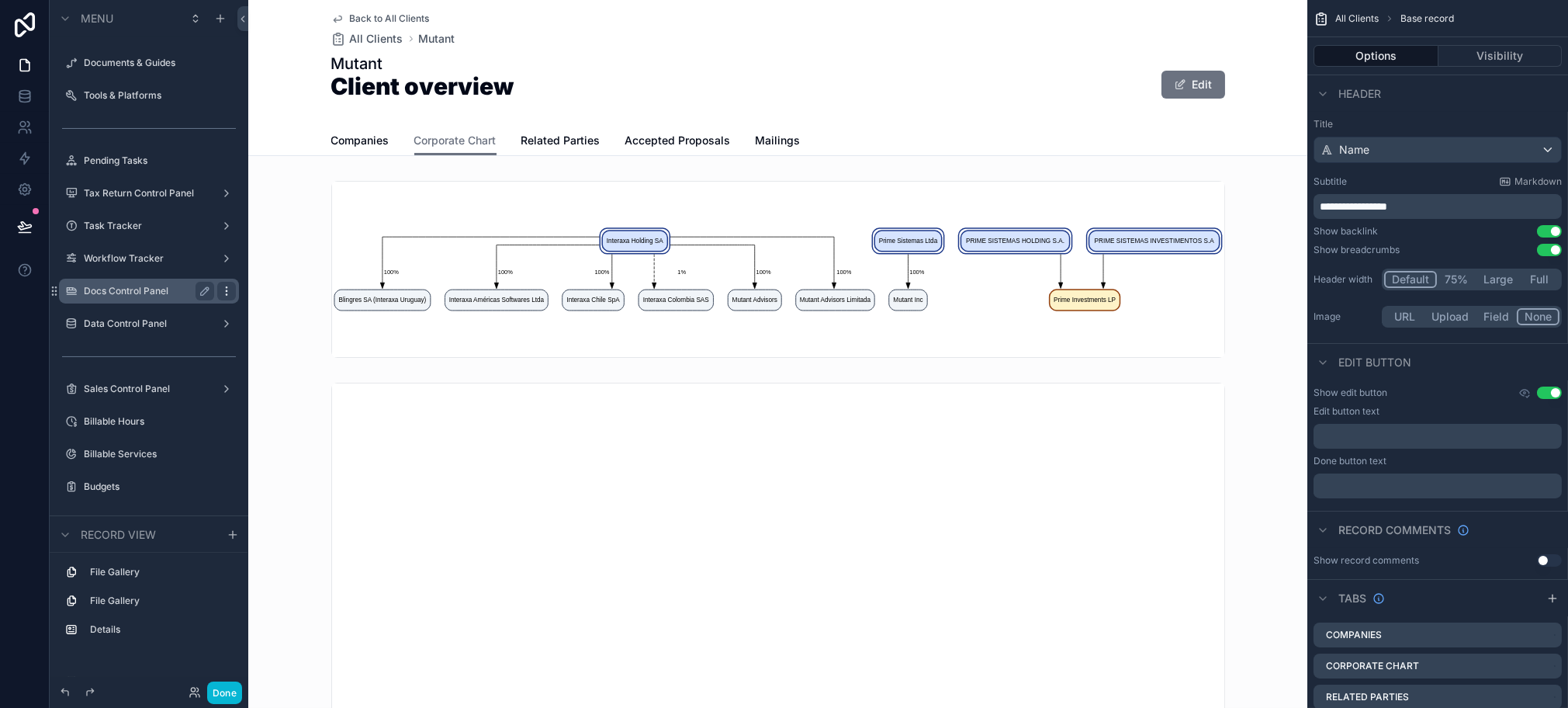
click at [225, 293] on icon "scrollable content" at bounding box center [226, 291] width 13 height 13
click at [102, 317] on label "Data Control Panel" at bounding box center [146, 323] width 124 height 13
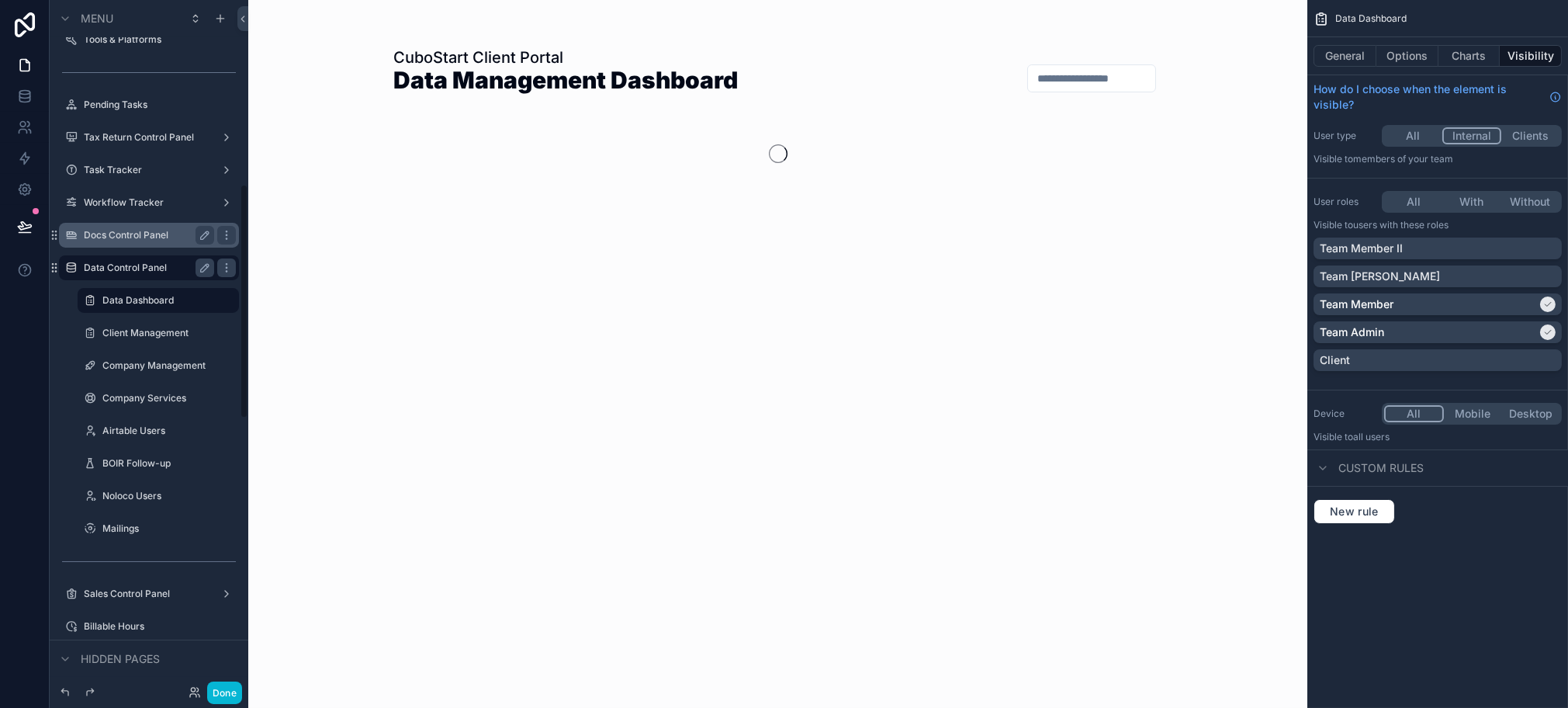
scroll to position [541, 0]
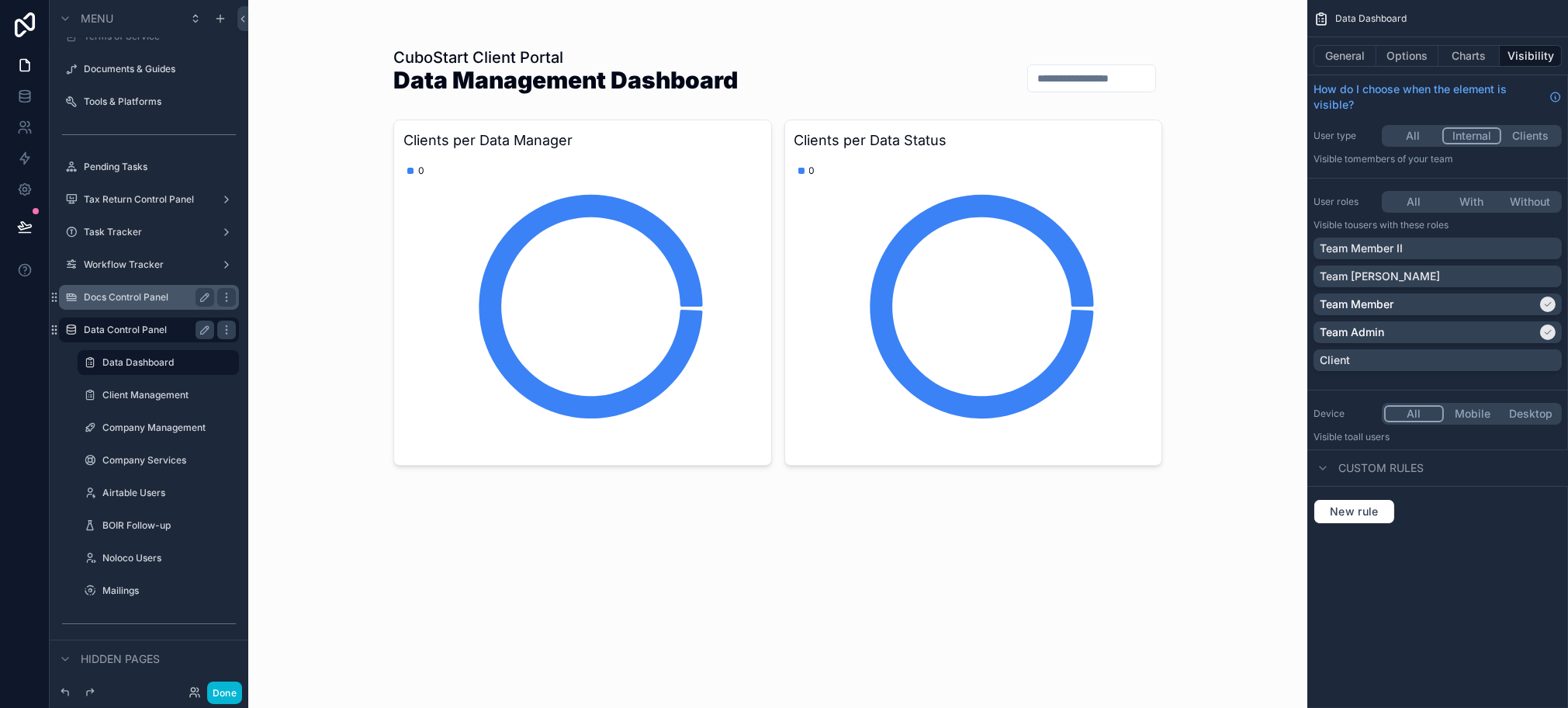
click at [119, 292] on label "Docs Control Panel" at bounding box center [146, 297] width 124 height 13
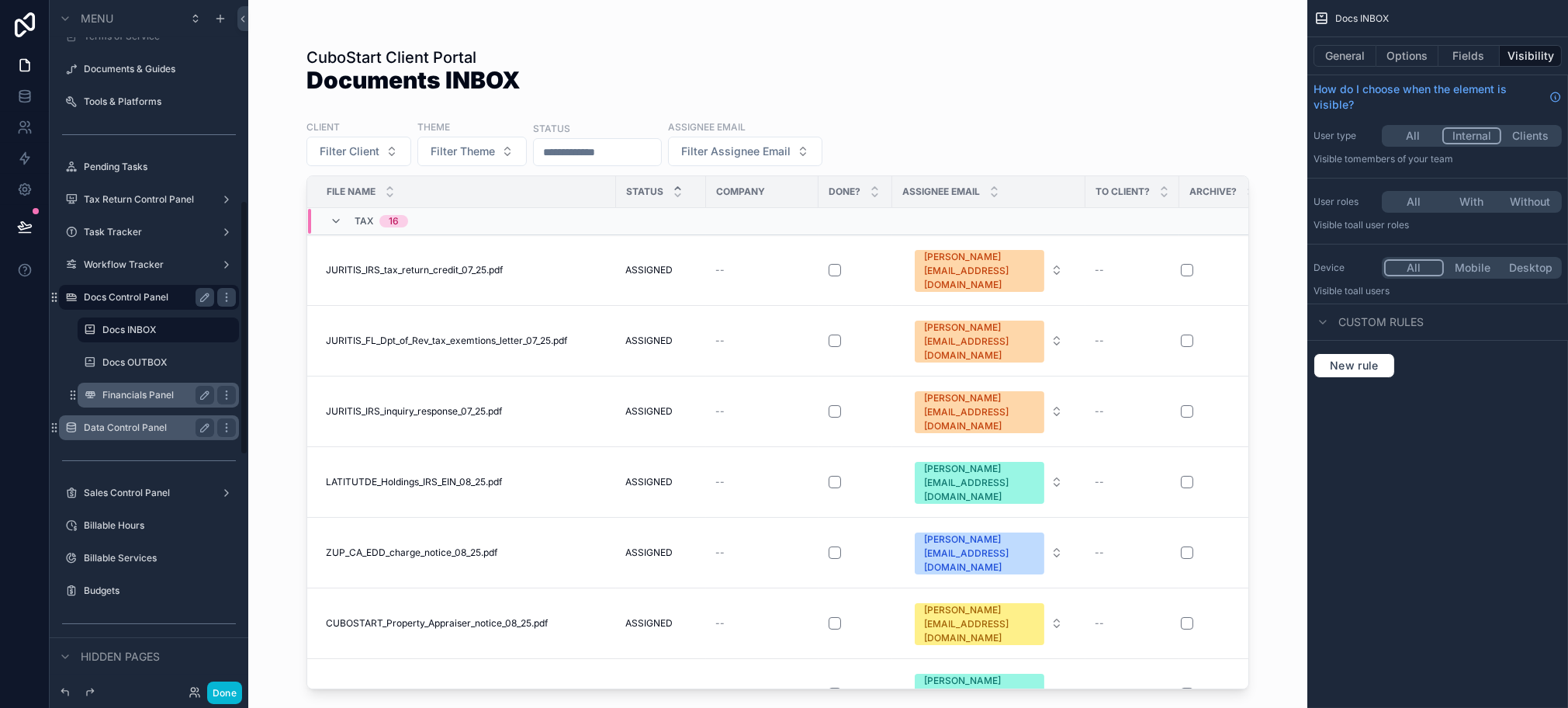
click at [114, 398] on label "Financials Panel" at bounding box center [155, 395] width 106 height 13
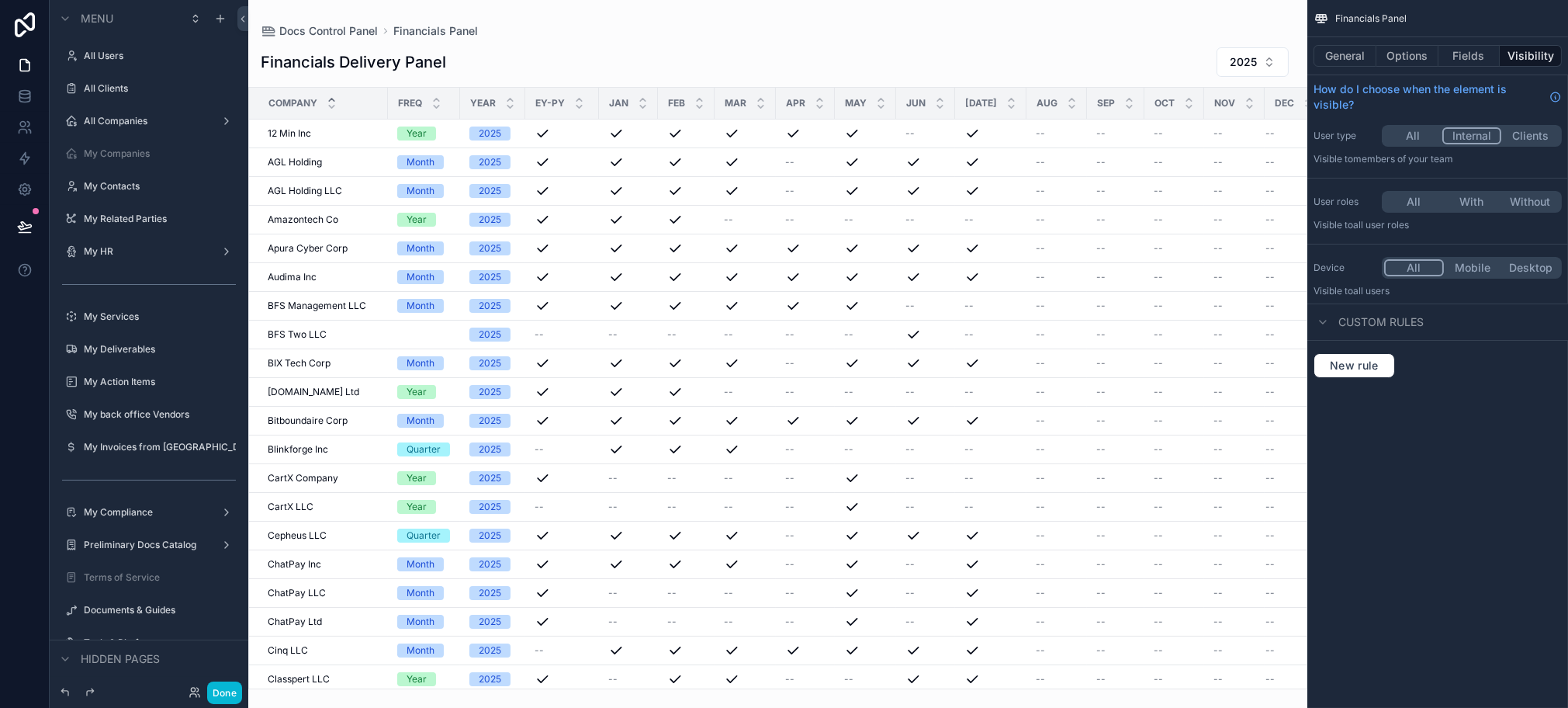
drag, startPoint x: 1299, startPoint y: 149, endPoint x: 1293, endPoint y: 182, distance: 33.5
click at [1293, 182] on div "scrollable content" at bounding box center [778, 354] width 1059 height 708
click at [21, 229] on icon at bounding box center [25, 227] width 15 height 15
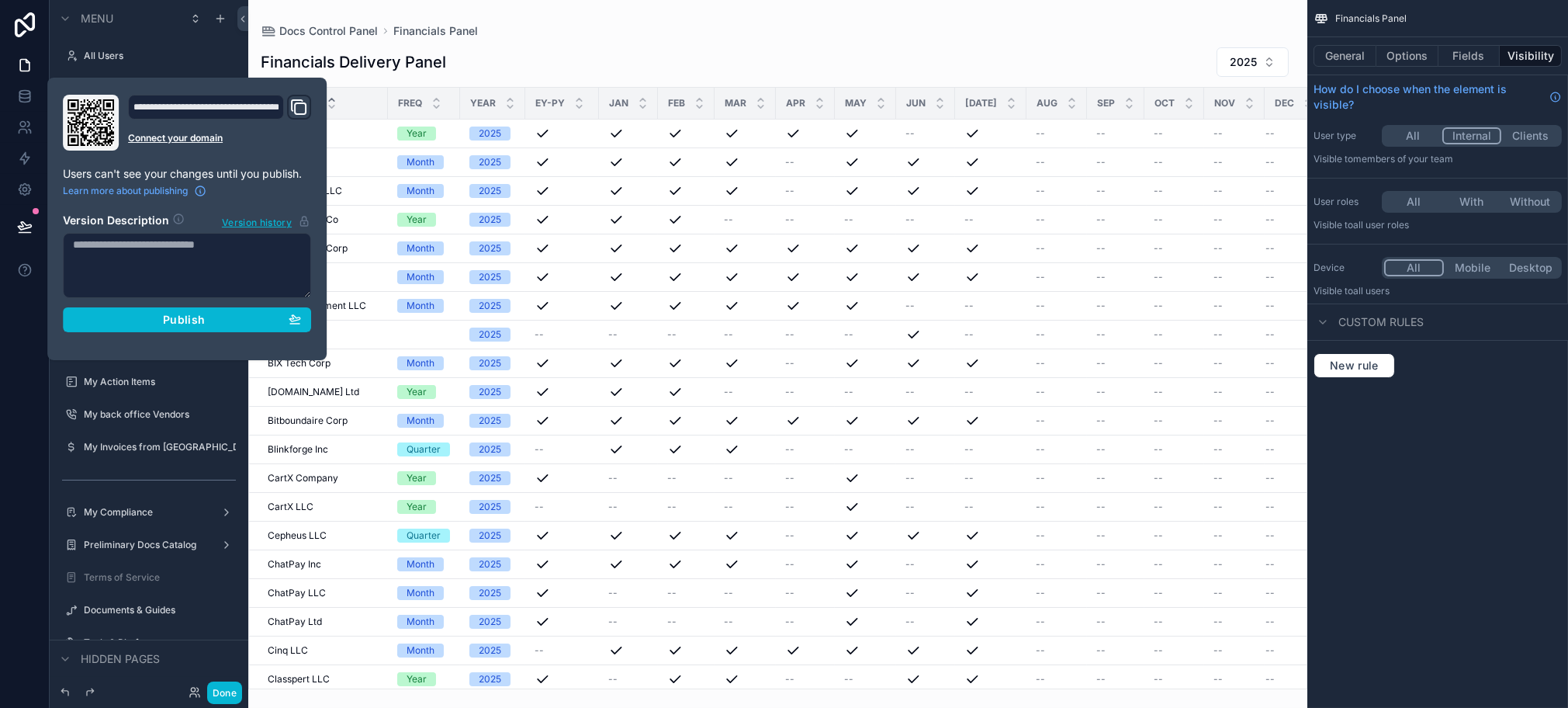
click at [825, 41] on div "Financials Delivery Panel 2025 Company Freq Year EY-PY Jan Feb Mar Apr May Jun …" at bounding box center [778, 363] width 1059 height 653
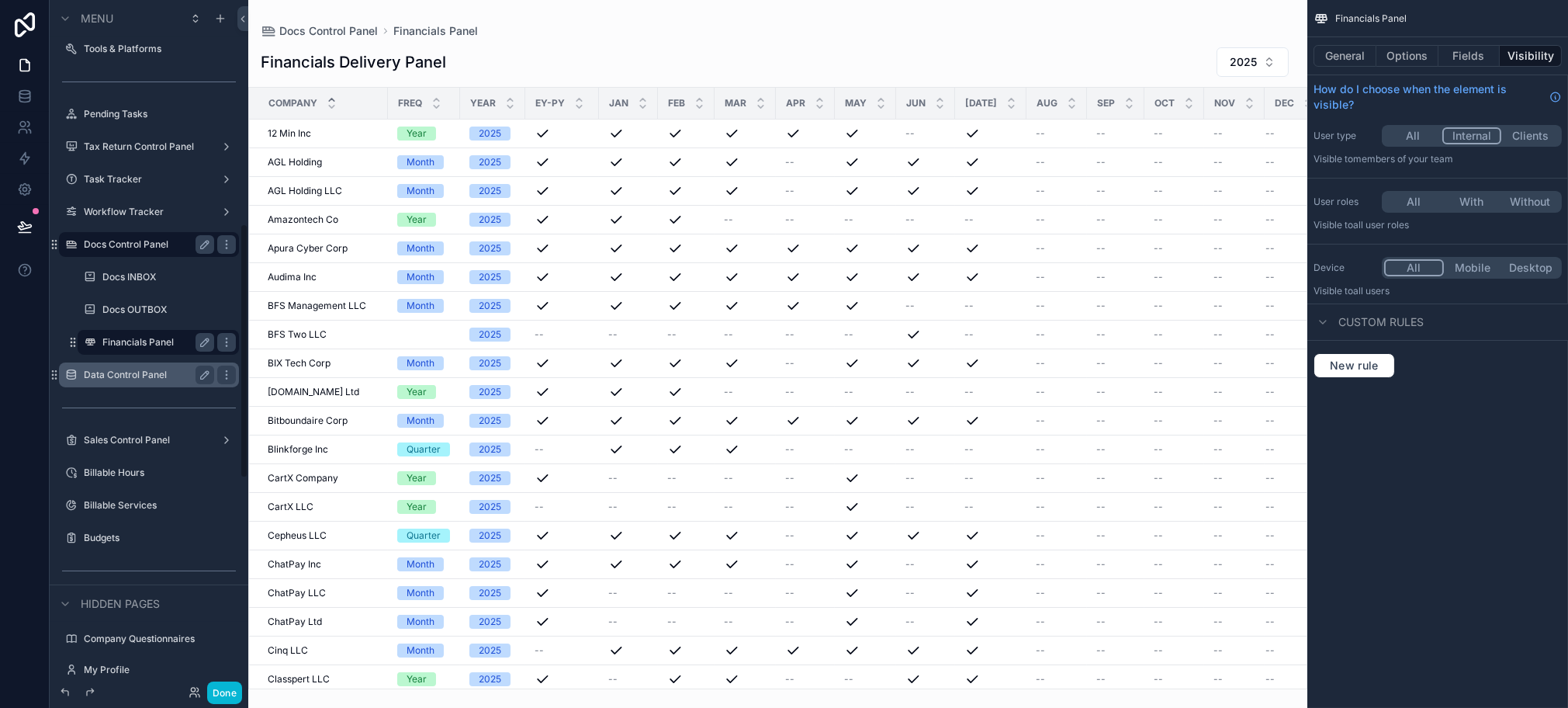
scroll to position [603, 0]
click at [130, 366] on label "Data Control Panel" at bounding box center [146, 365] width 124 height 13
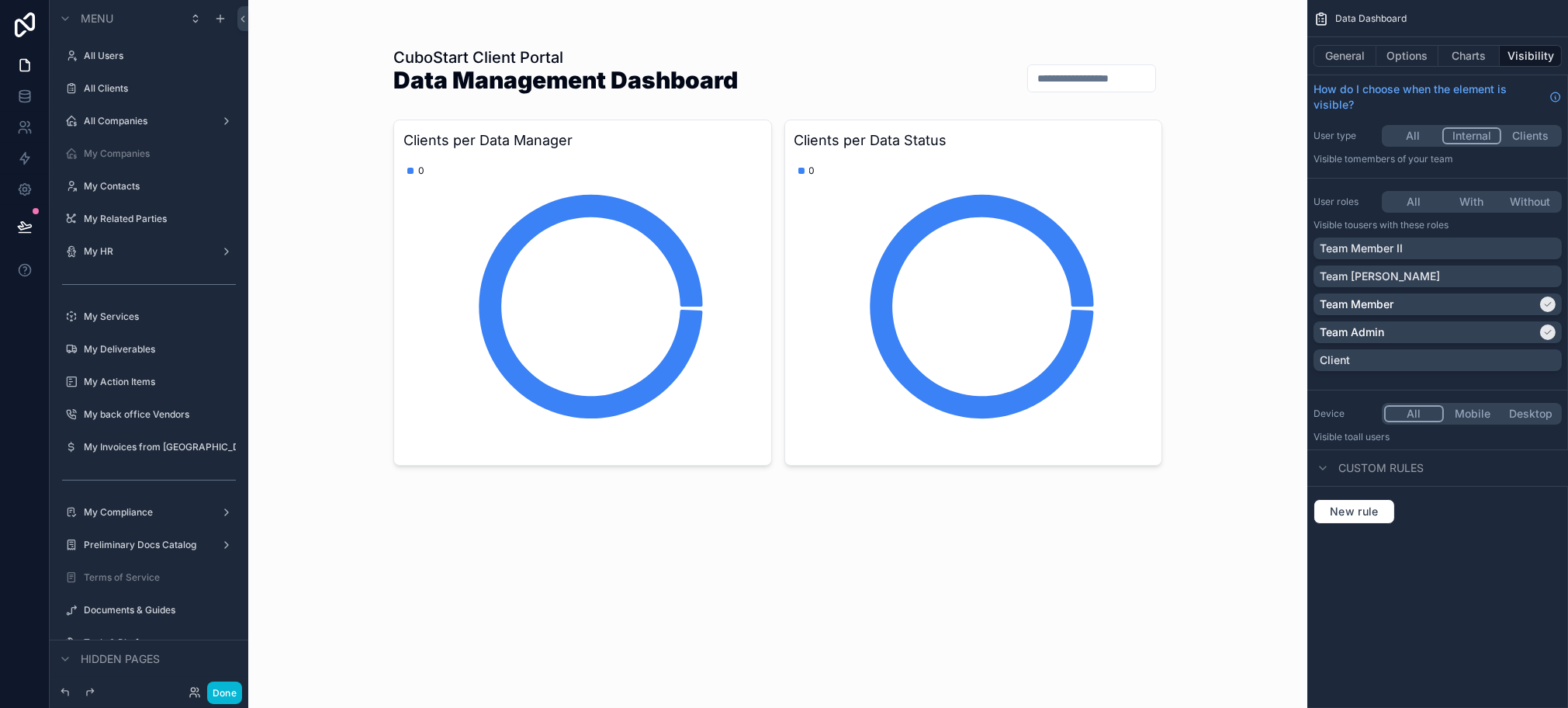
click at [314, 281] on div "CuboStart Client Portal Data Management Dashboard Clients per Data Manager 0 Cl…" at bounding box center [778, 354] width 1059 height 708
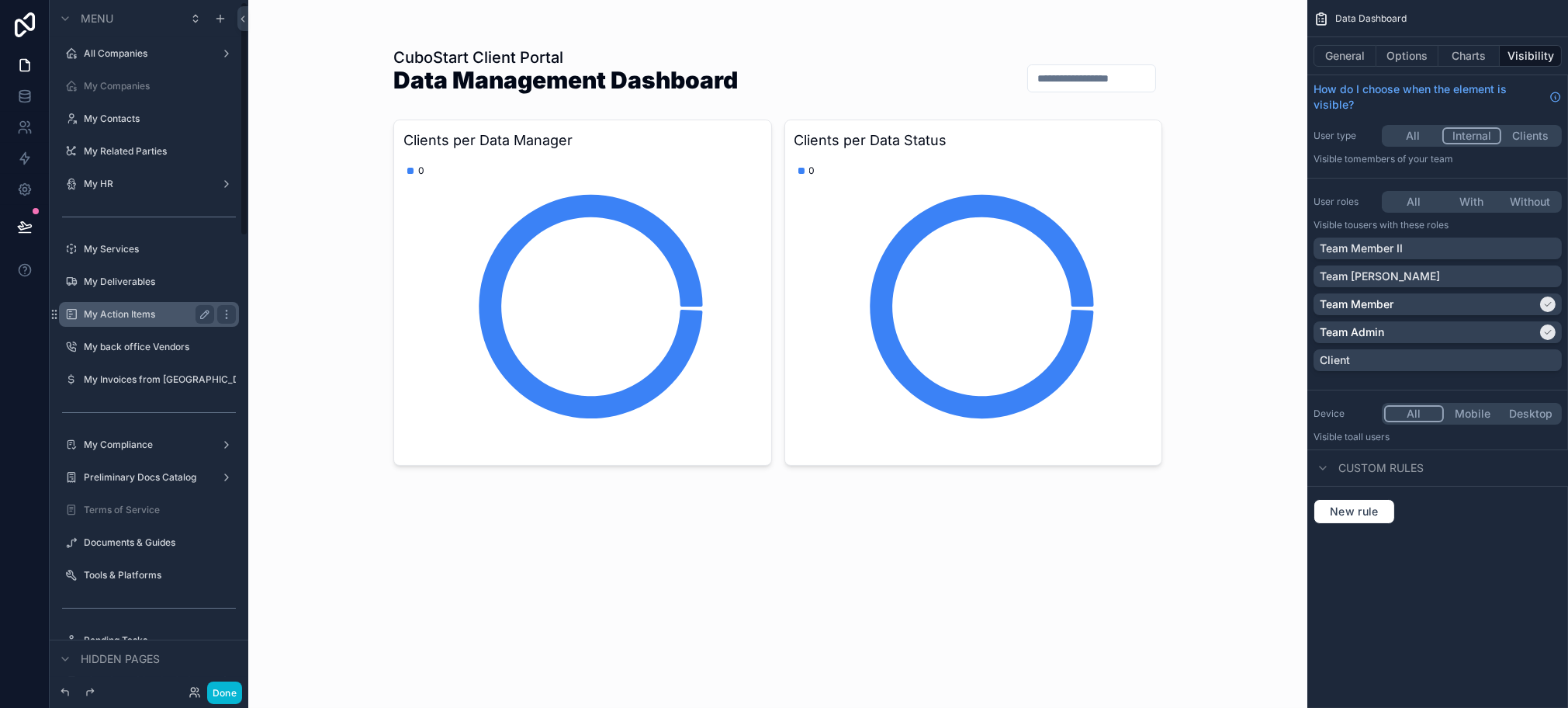
scroll to position [258, 0]
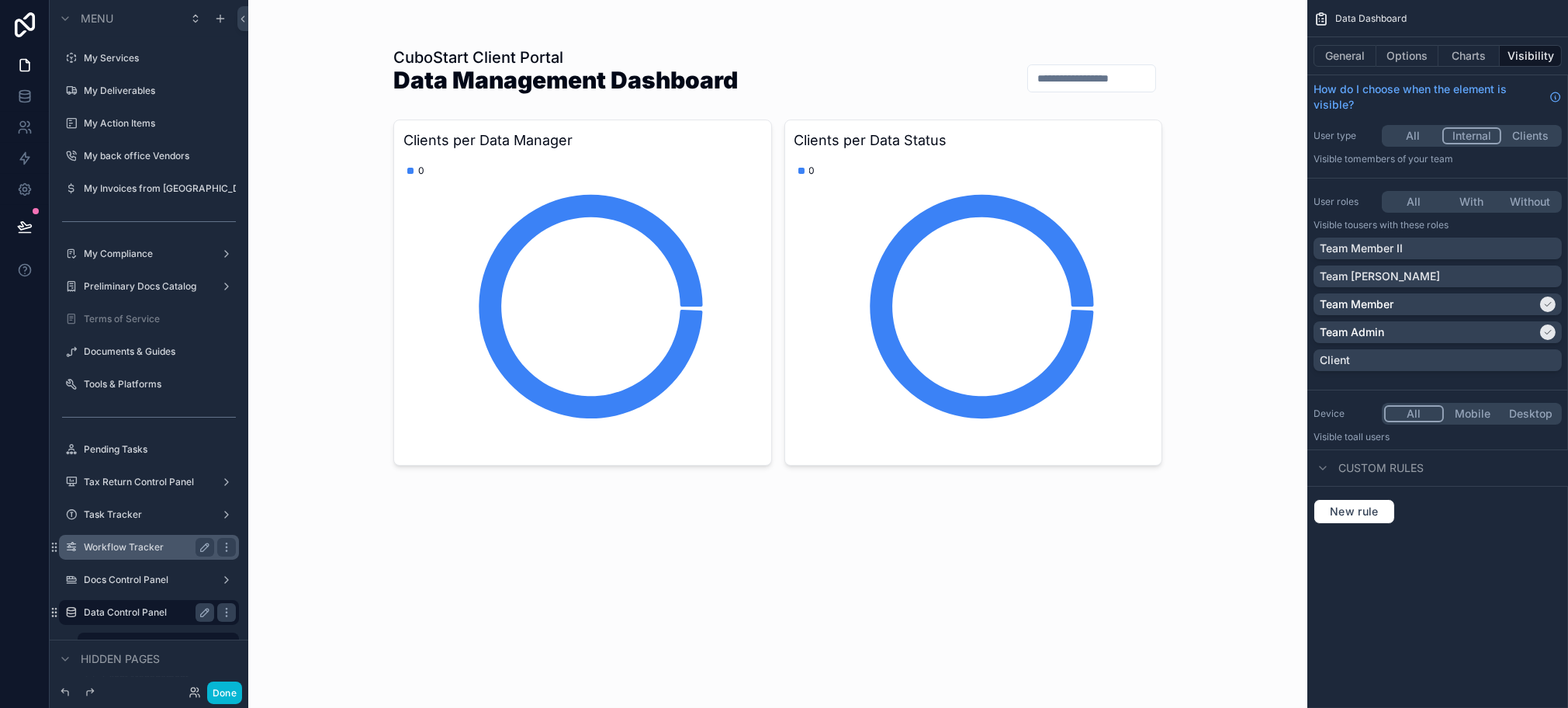
click at [119, 547] on label "Workflow Tracker" at bounding box center [146, 547] width 124 height 13
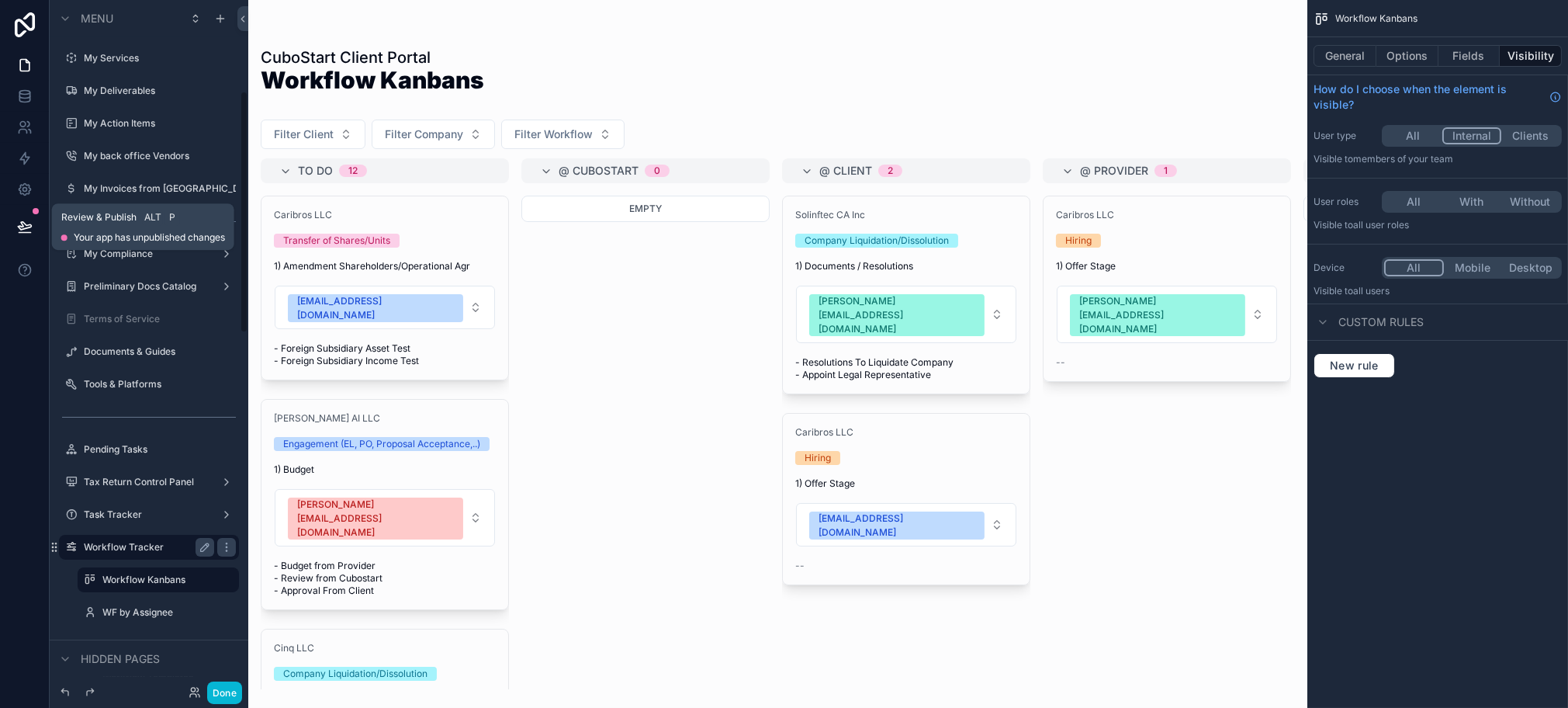
click at [19, 227] on icon at bounding box center [25, 227] width 15 height 15
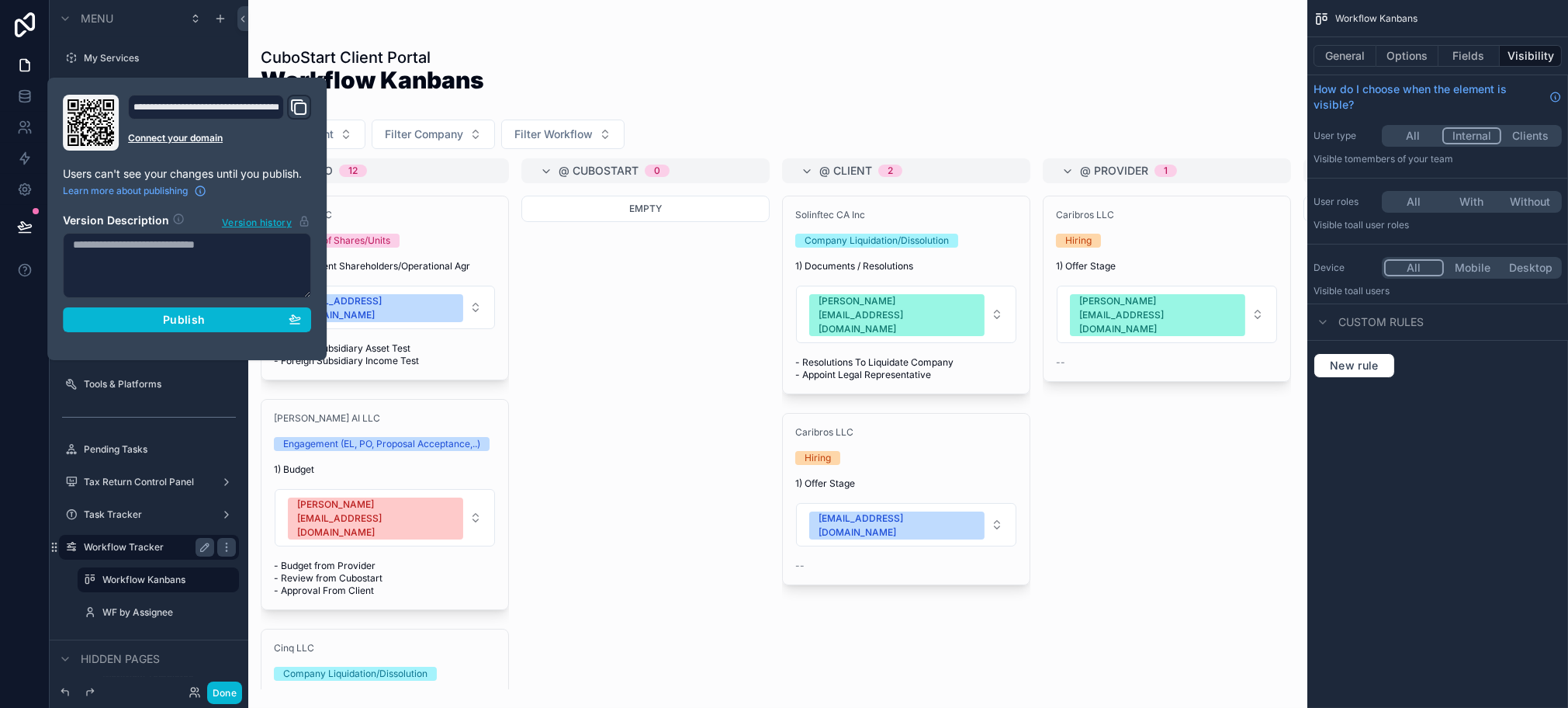
click at [631, 406] on div "scrollable content" at bounding box center [778, 354] width 1059 height 708
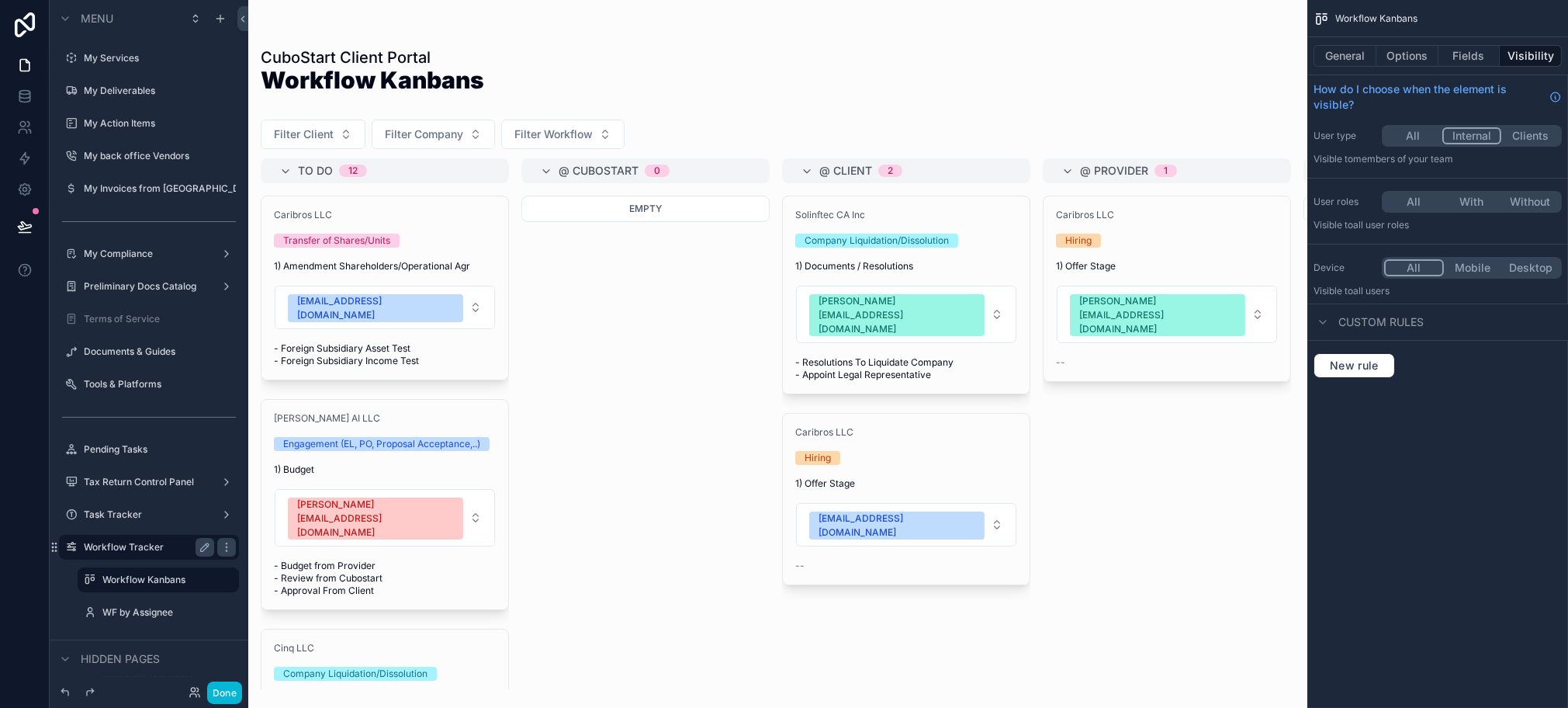
drag, startPoint x: 427, startPoint y: 25, endPoint x: 454, endPoint y: 1, distance: 36.1
click at [429, 18] on div "CuboStart Client Portal Workflow Kanbans Filter Client Filter Company Filter Wo…" at bounding box center [778, 345] width 1059 height 689
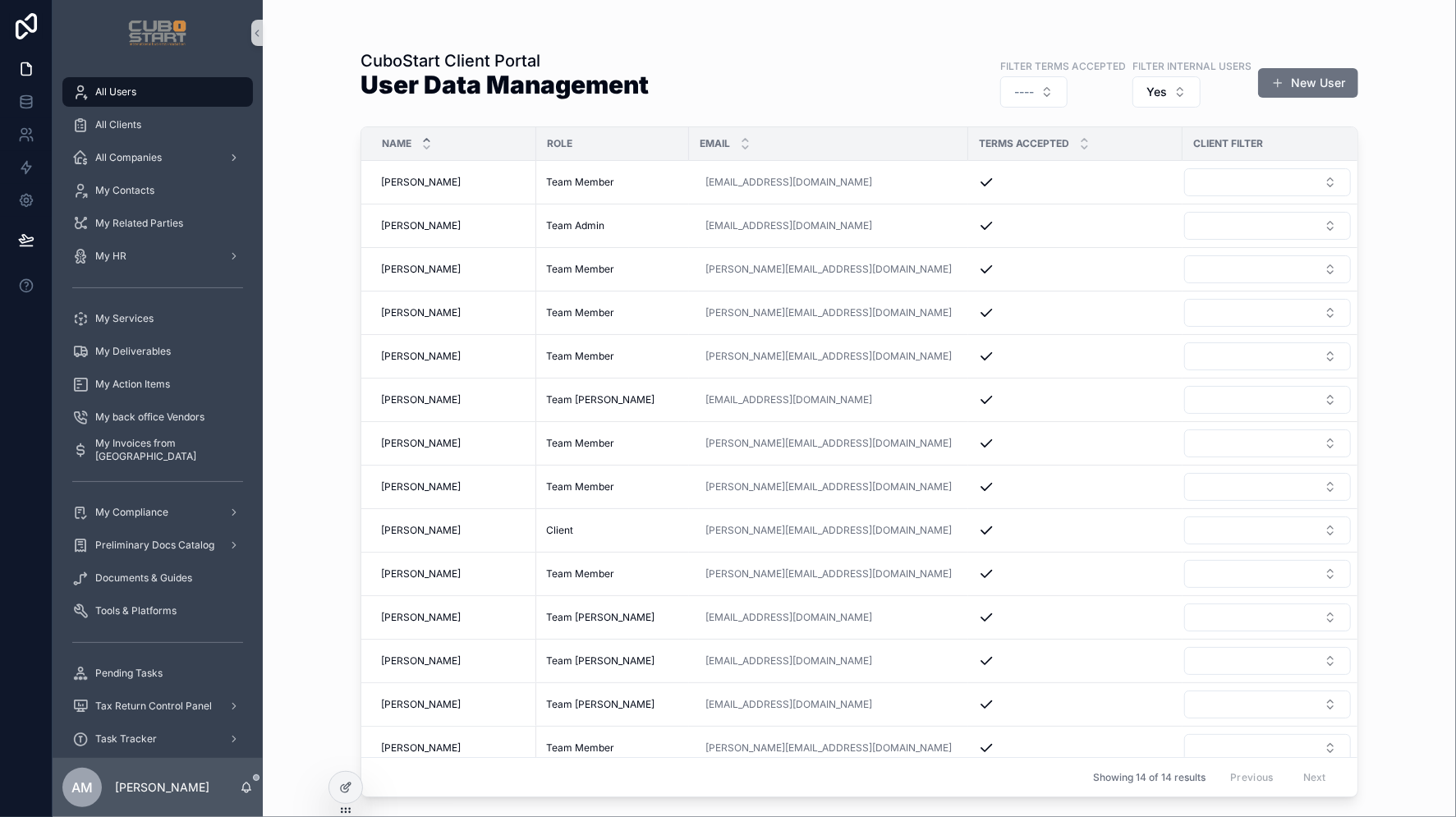
drag, startPoint x: 1311, startPoint y: 1, endPoint x: 762, endPoint y: 32, distance: 549.9
